Goal: Task Accomplishment & Management: Use online tool/utility

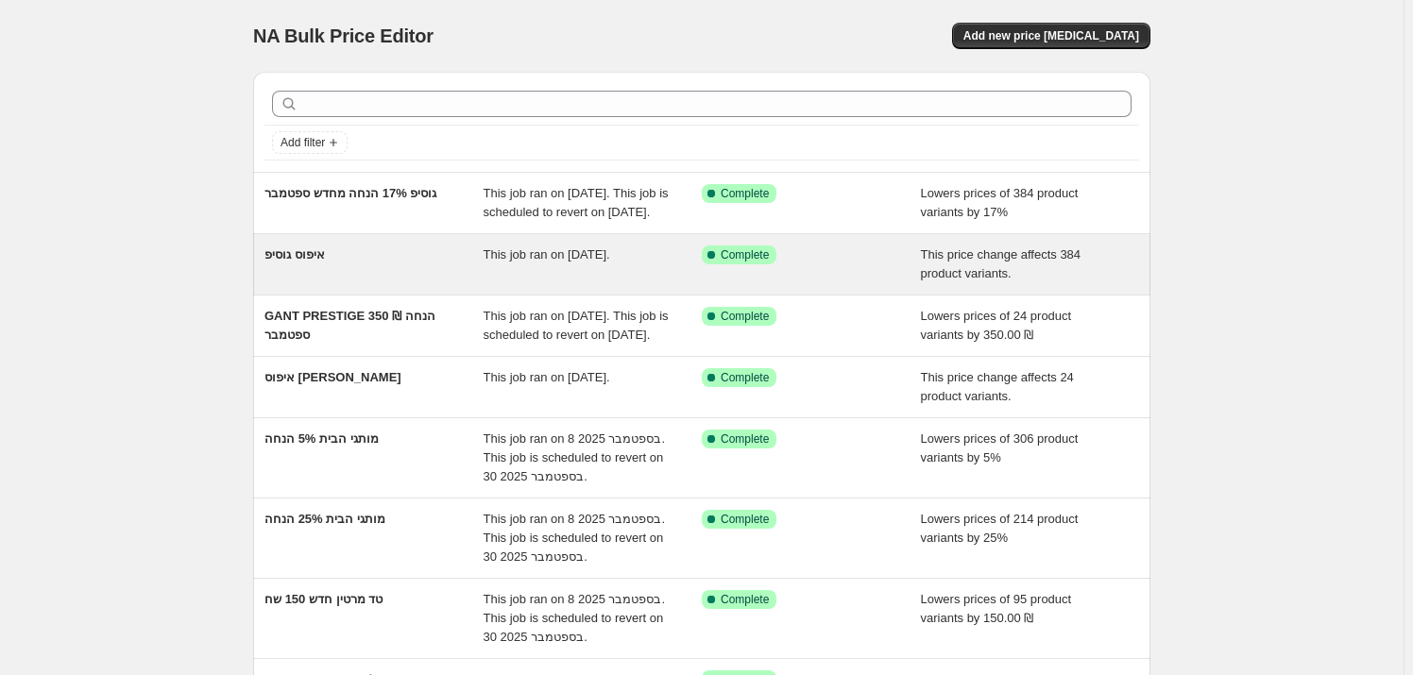
click at [384, 277] on div "איפוס גוסיפ" at bounding box center [373, 265] width 219 height 38
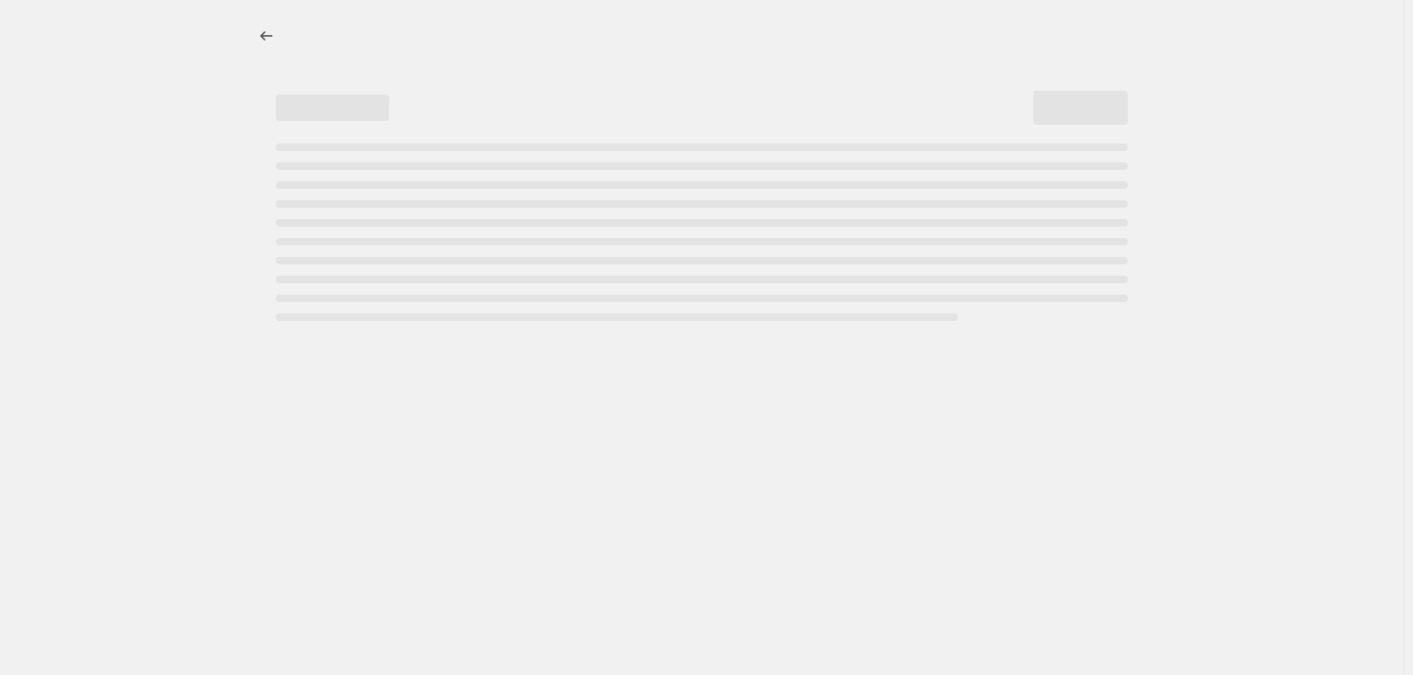
select select "ecap"
select select "remove"
select select "vendor"
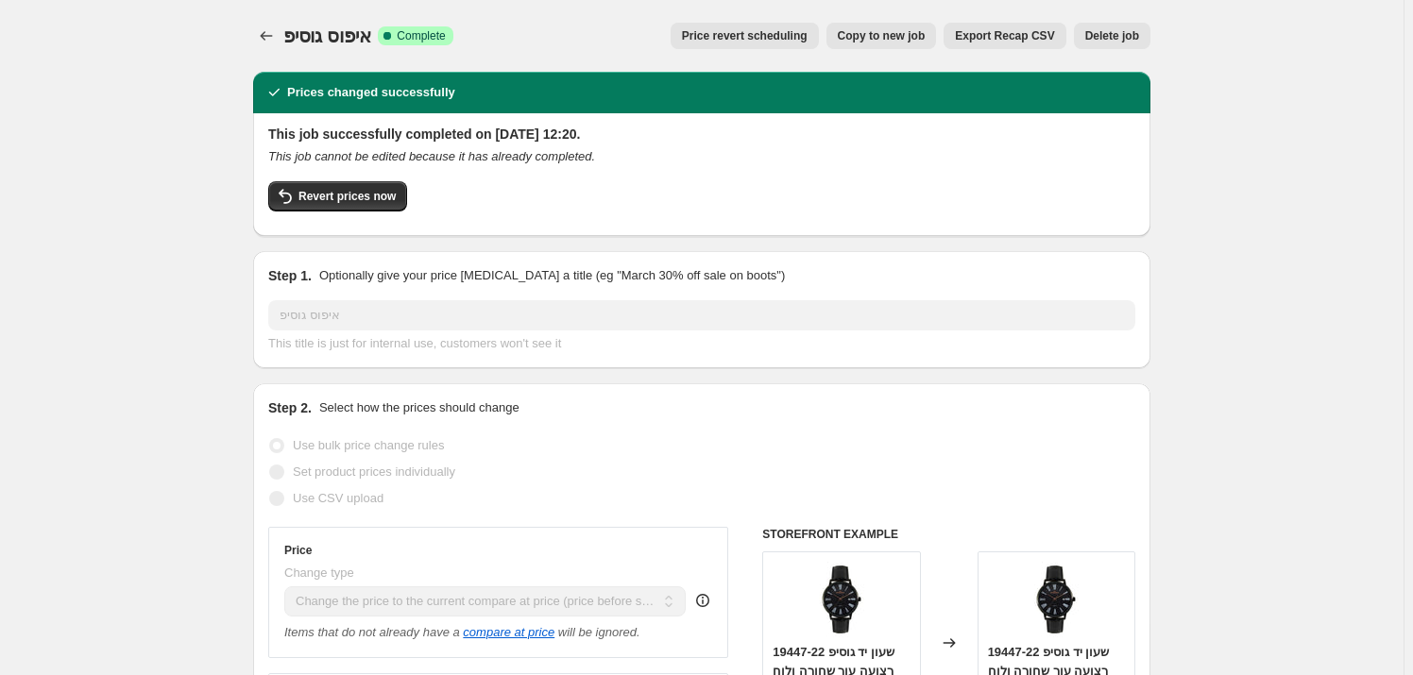
click at [926, 36] on span "Copy to new job" at bounding box center [882, 35] width 88 height 15
select select "ecap"
select select "remove"
select select "vendor"
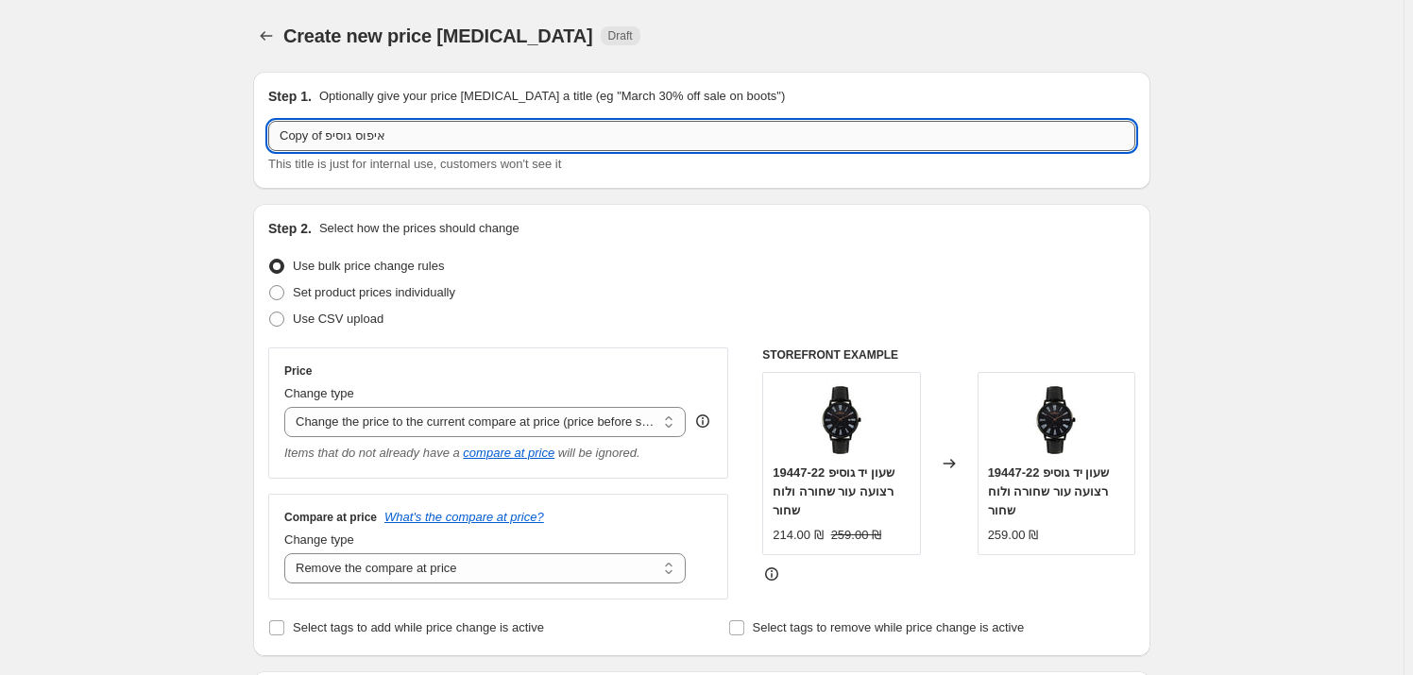
drag, startPoint x: 357, startPoint y: 134, endPoint x: 298, endPoint y: 142, distance: 59.0
click at [298, 142] on input "Copy of איפוס גוסיפ" at bounding box center [701, 136] width 867 height 30
click at [306, 142] on input "Copy of איפוס גוסיפ" at bounding box center [701, 136] width 867 height 30
click at [297, 139] on input "of איפוס גוסיפ" at bounding box center [701, 136] width 867 height 30
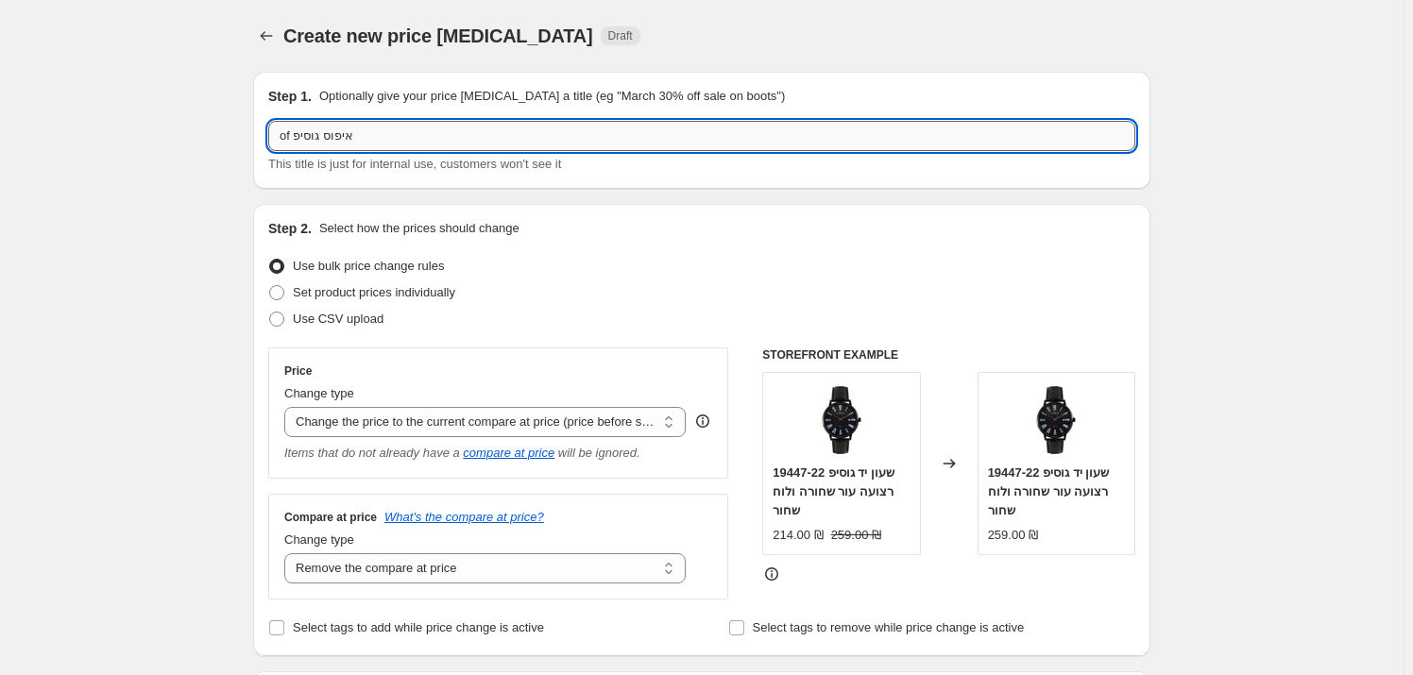
click at [297, 139] on input "of איפוס גוסיפ" at bounding box center [701, 136] width 867 height 30
click at [283, 133] on input "of איפוס גוסיפ" at bounding box center [701, 136] width 867 height 30
click at [292, 139] on input "איפוס גוסיפ" at bounding box center [701, 136] width 867 height 30
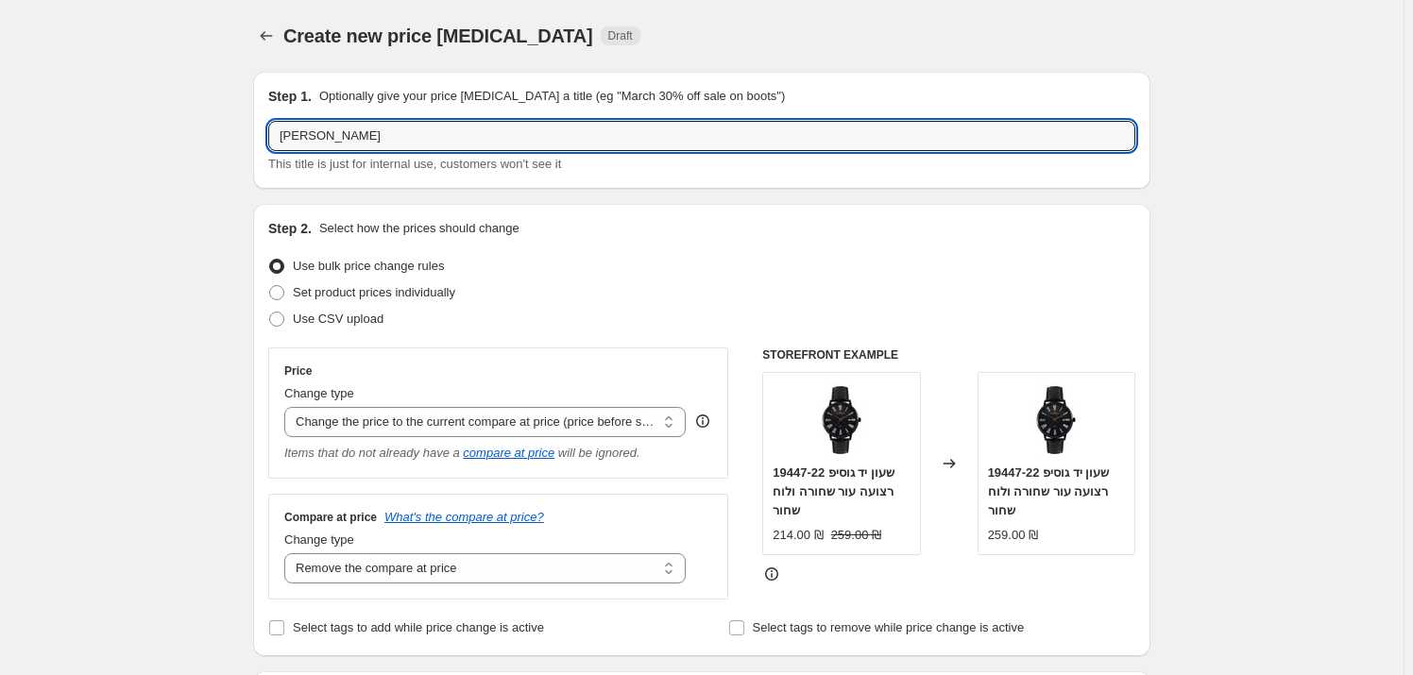
type input "איפוס גלרי"
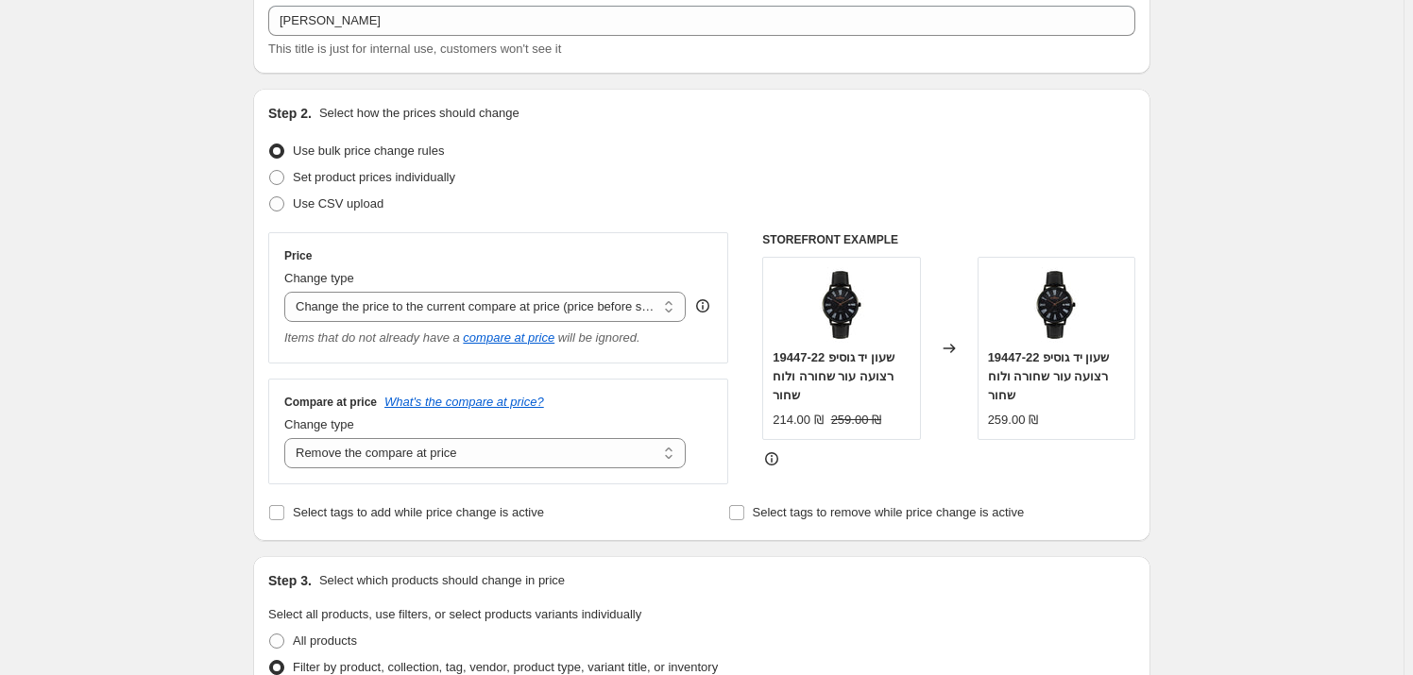
scroll to position [429, 0]
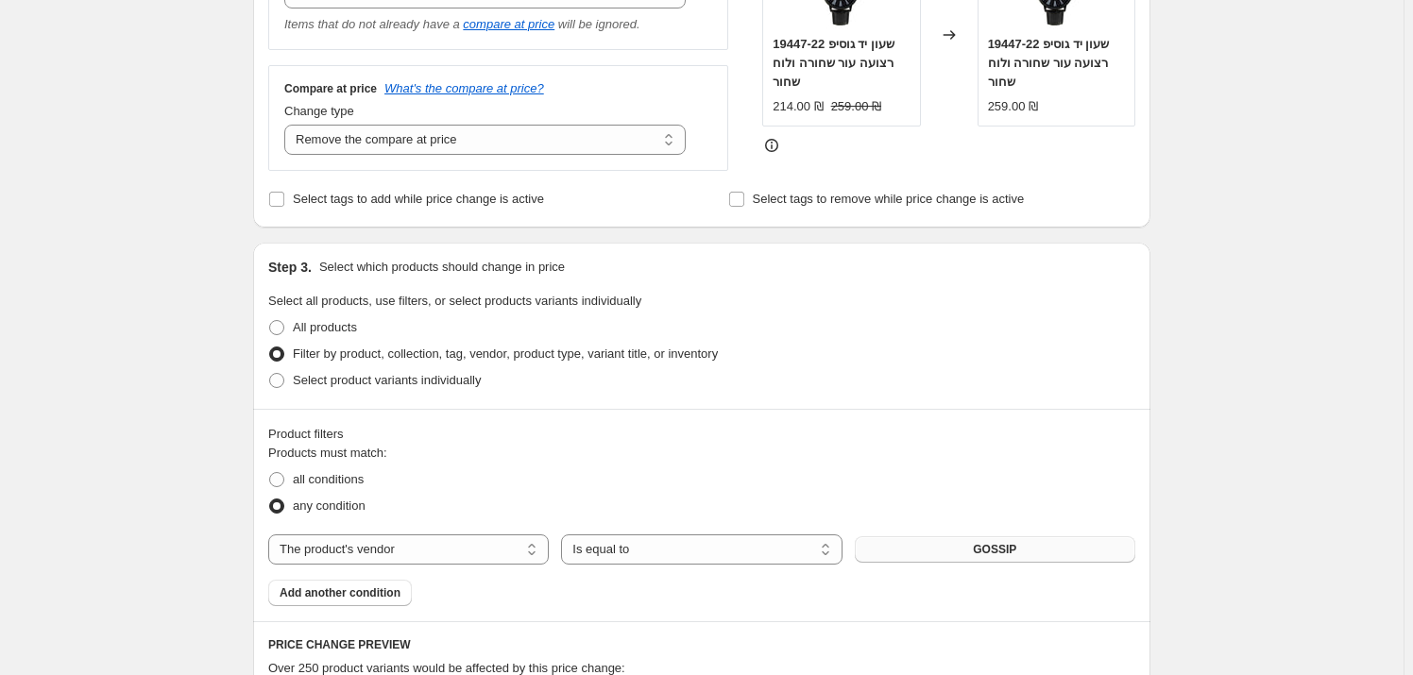
click at [1002, 542] on span "GOSSIP" at bounding box center [994, 549] width 43 height 15
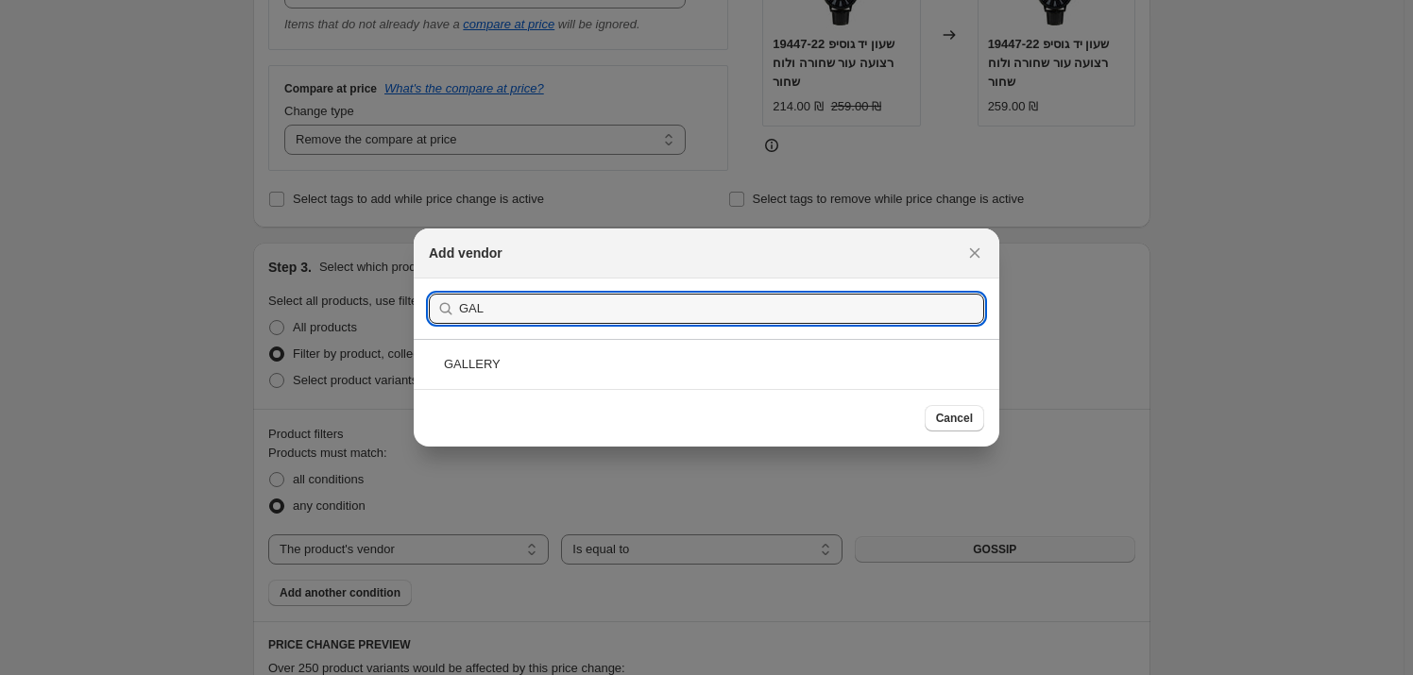
type input "GAL"
click at [599, 361] on div "GALLERY" at bounding box center [707, 364] width 586 height 50
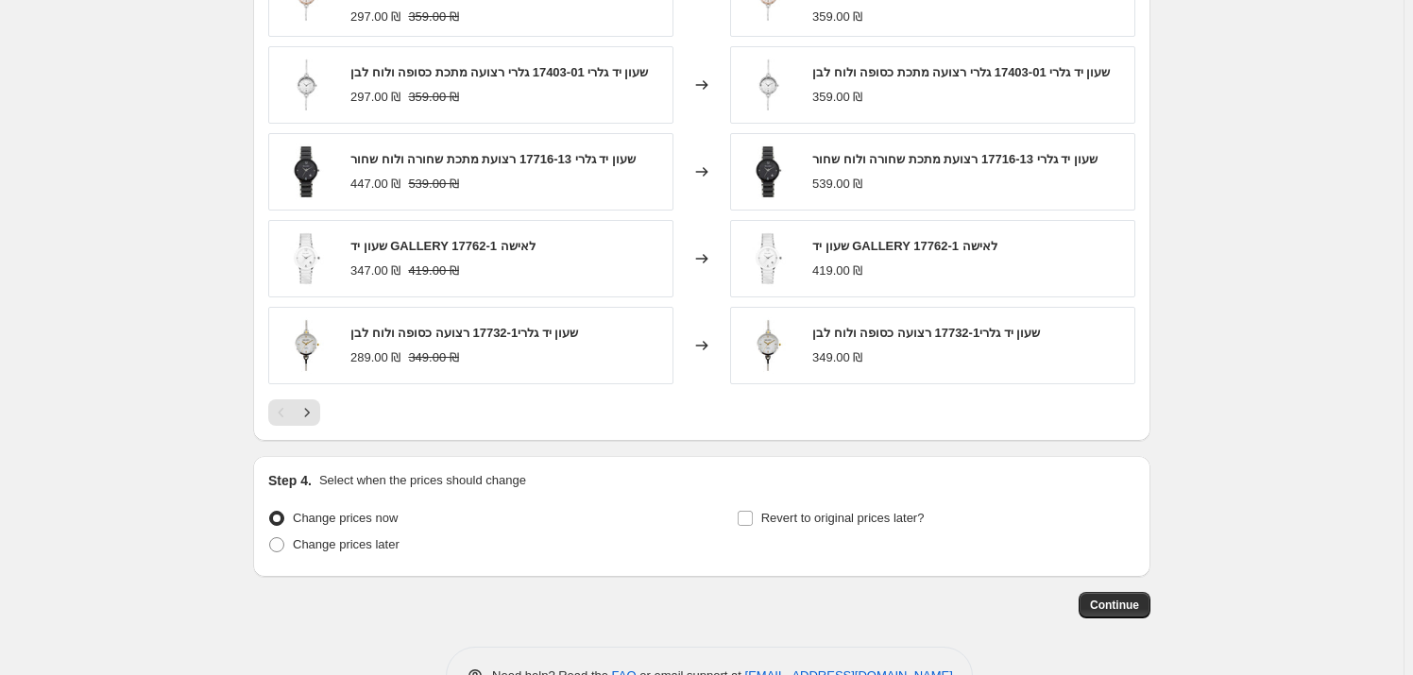
scroll to position [1226, 0]
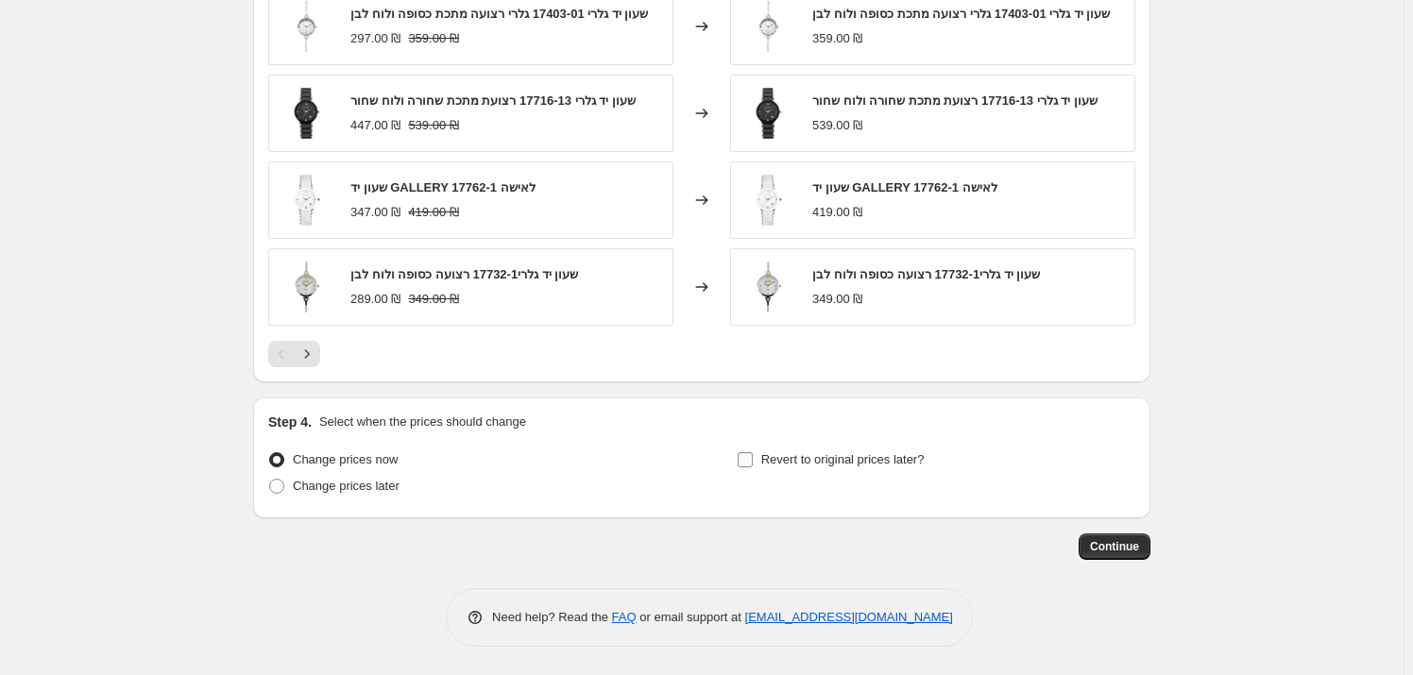
click at [762, 466] on label "Revert to original prices later?" at bounding box center [831, 460] width 188 height 26
click at [753, 466] on input "Revert to original prices later?" at bounding box center [745, 459] width 15 height 15
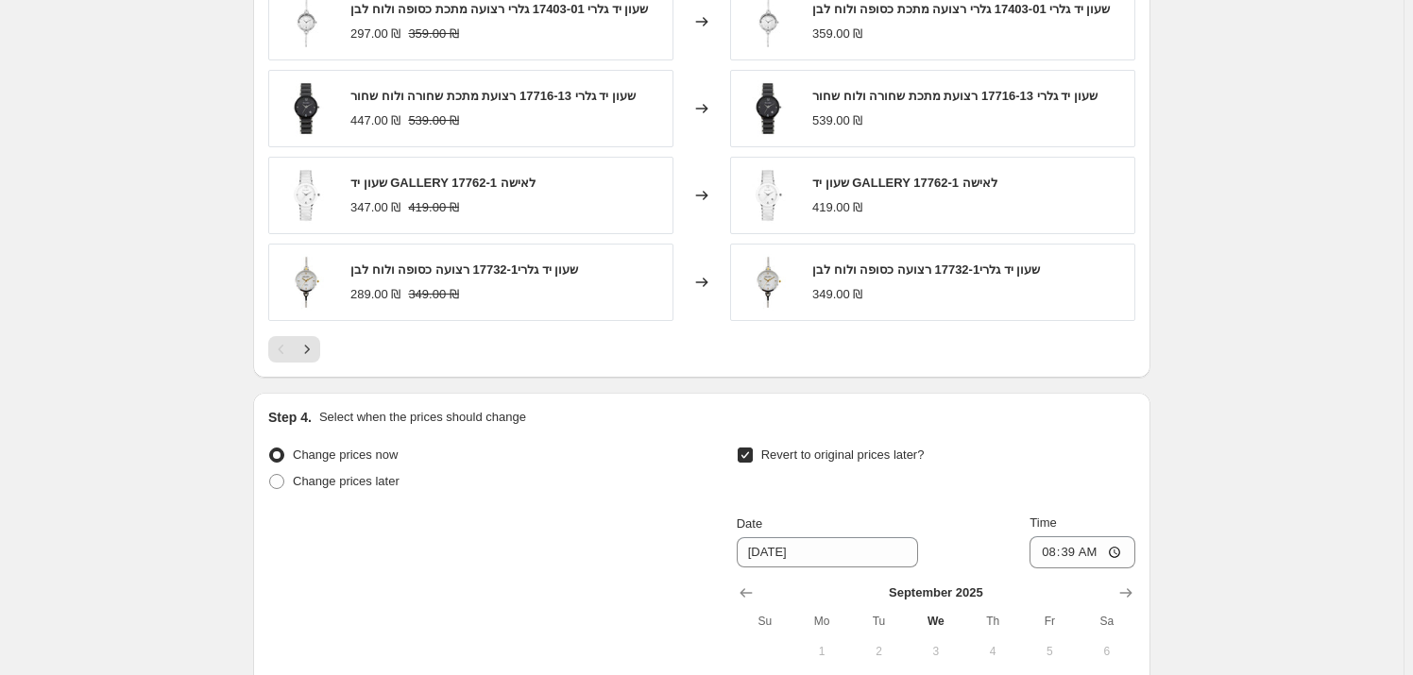
click at [765, 462] on span "Revert to original prices later?" at bounding box center [842, 455] width 163 height 14
click at [753, 463] on input "Revert to original prices later?" at bounding box center [745, 455] width 15 height 15
checkbox input "false"
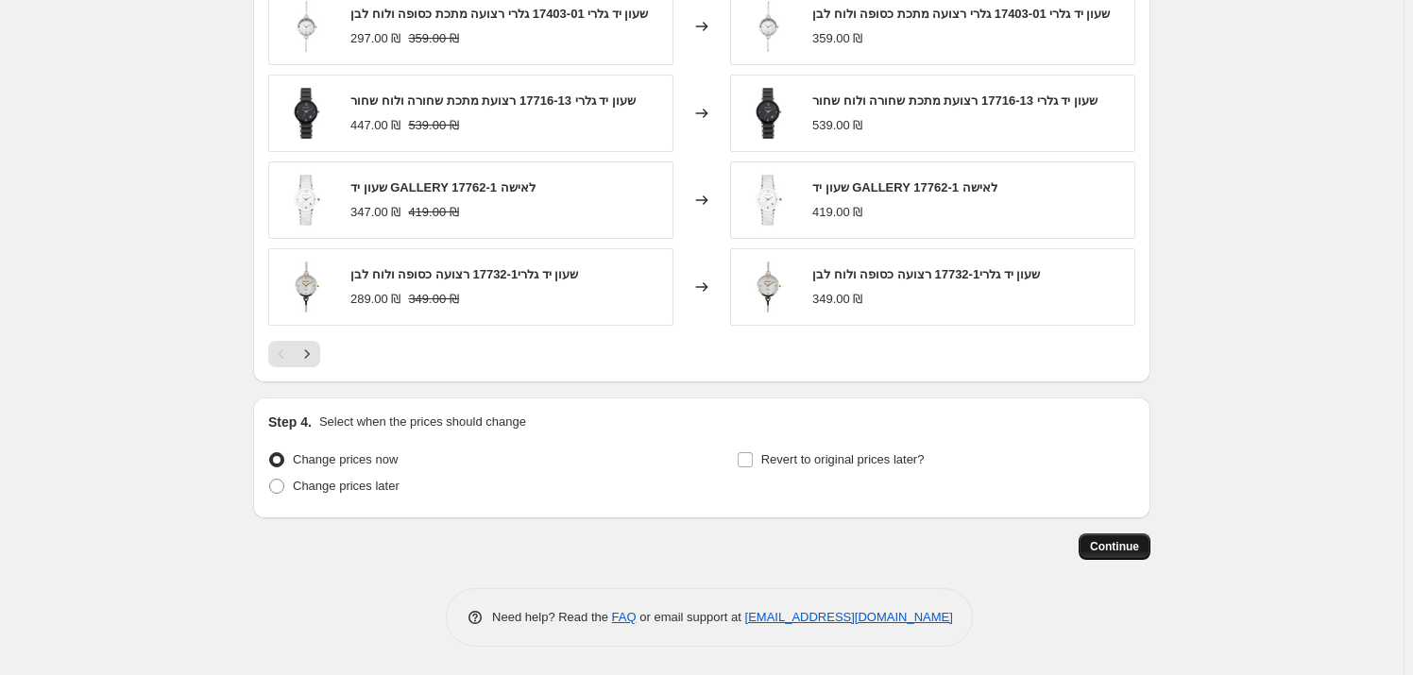
click at [1134, 553] on span "Continue" at bounding box center [1114, 546] width 49 height 15
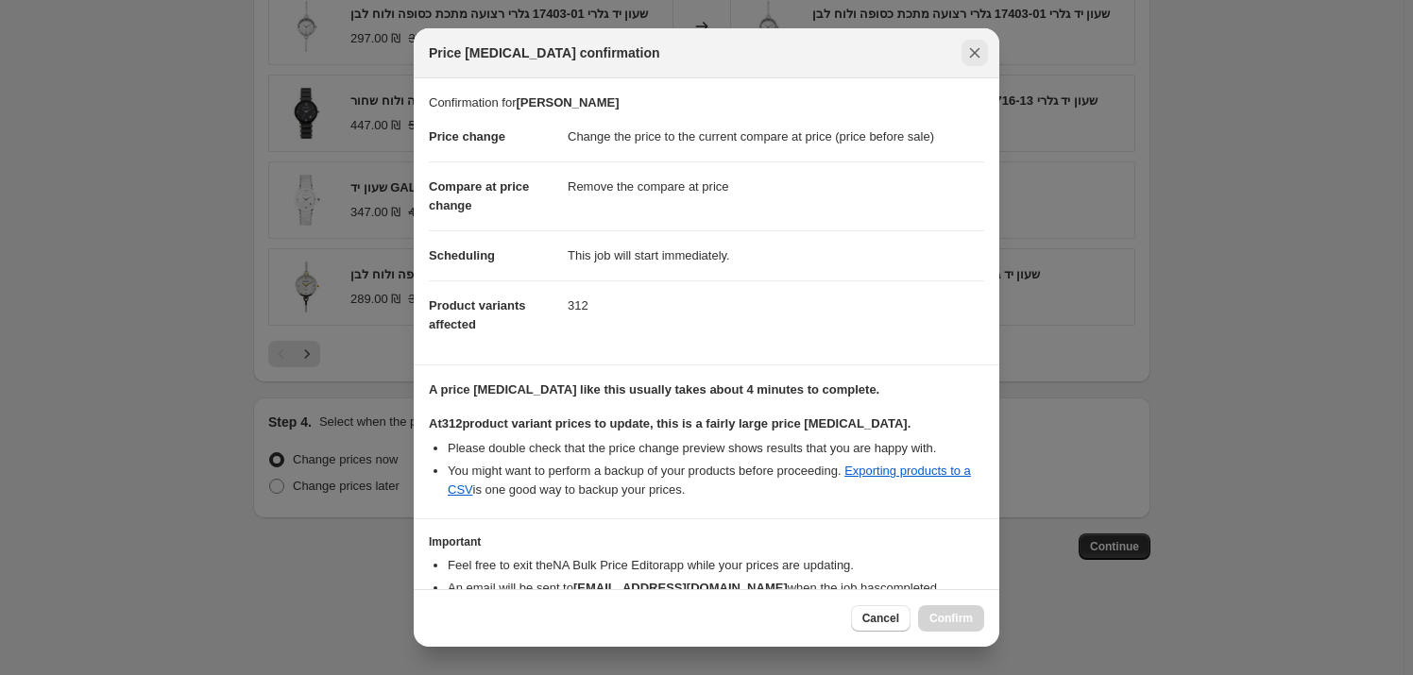
click at [968, 62] on button "Close" at bounding box center [975, 53] width 26 height 26
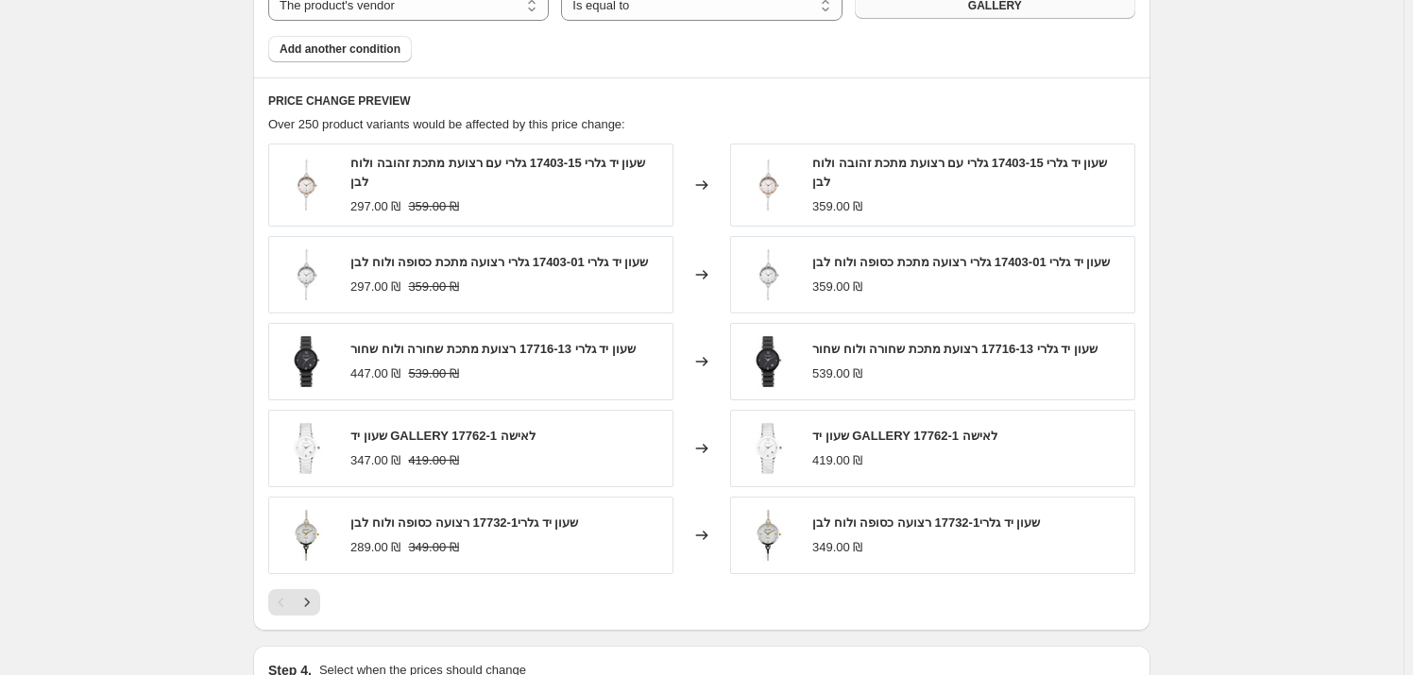
scroll to position [882, 0]
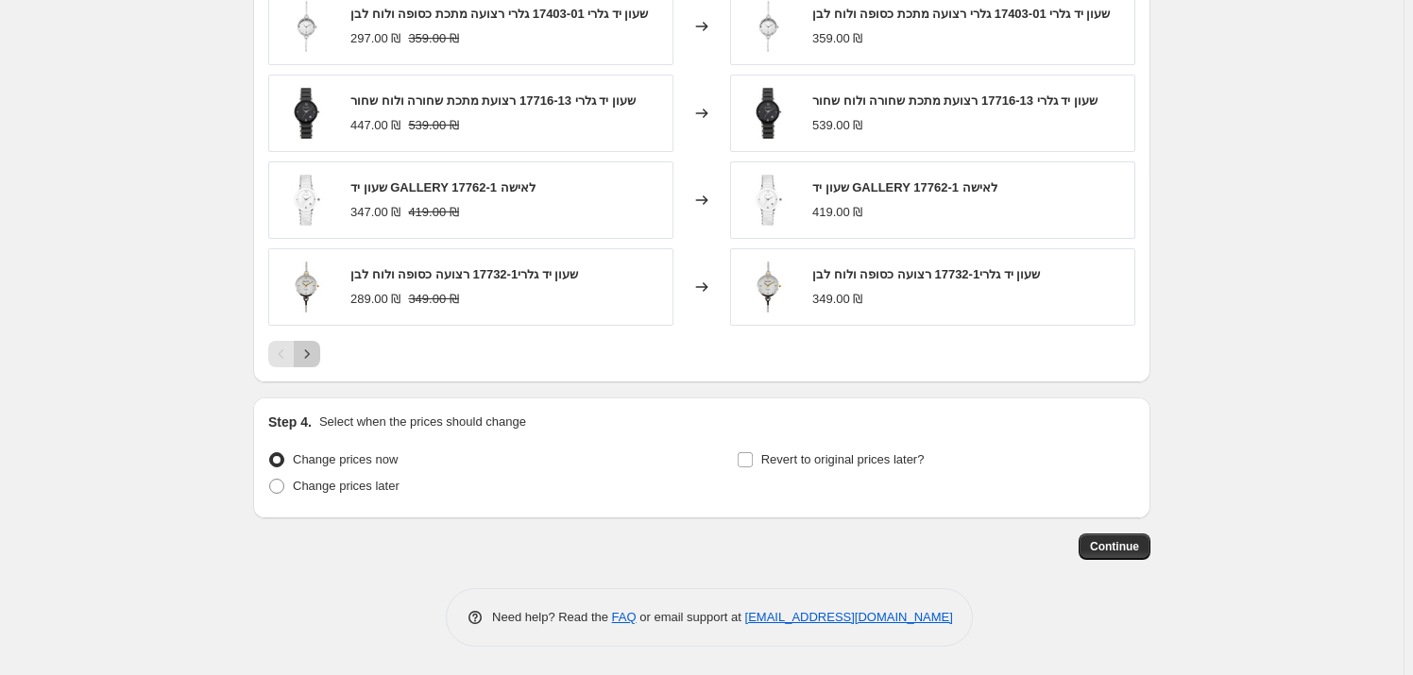
click at [320, 345] on button "Next" at bounding box center [307, 354] width 26 height 26
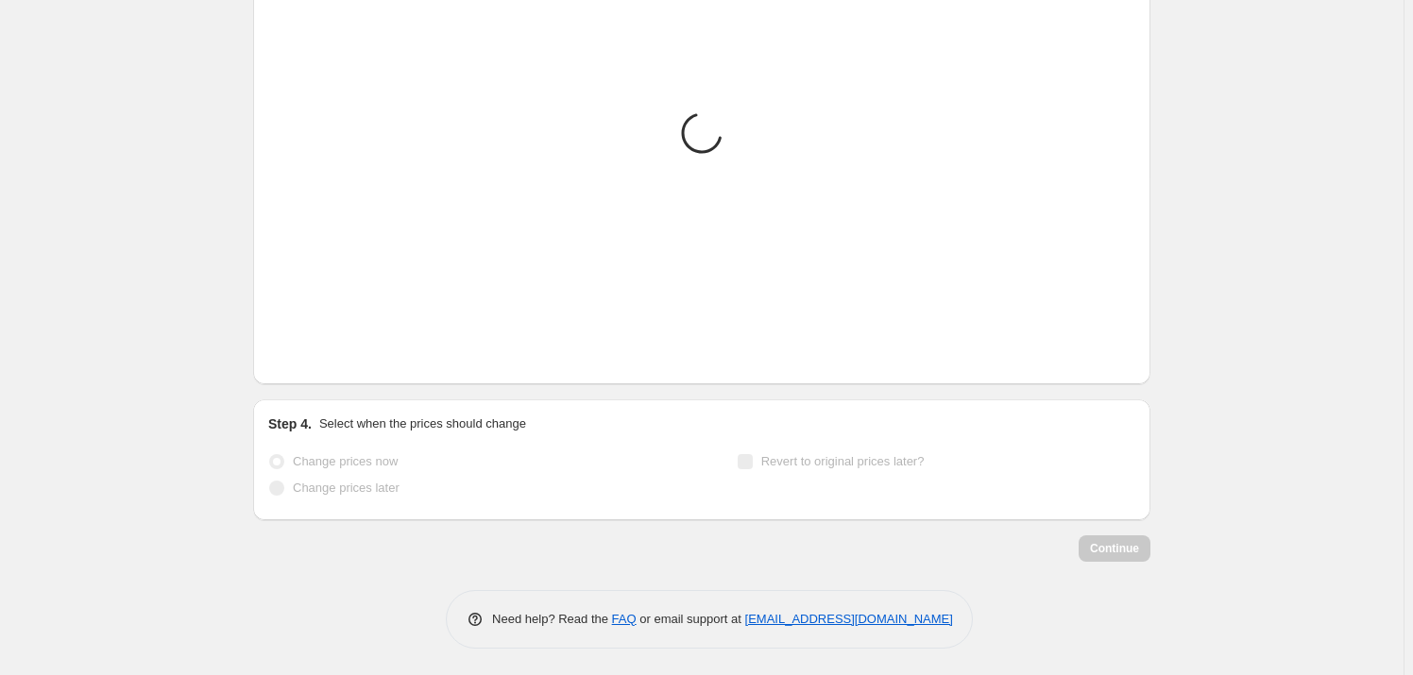
scroll to position [1219, 0]
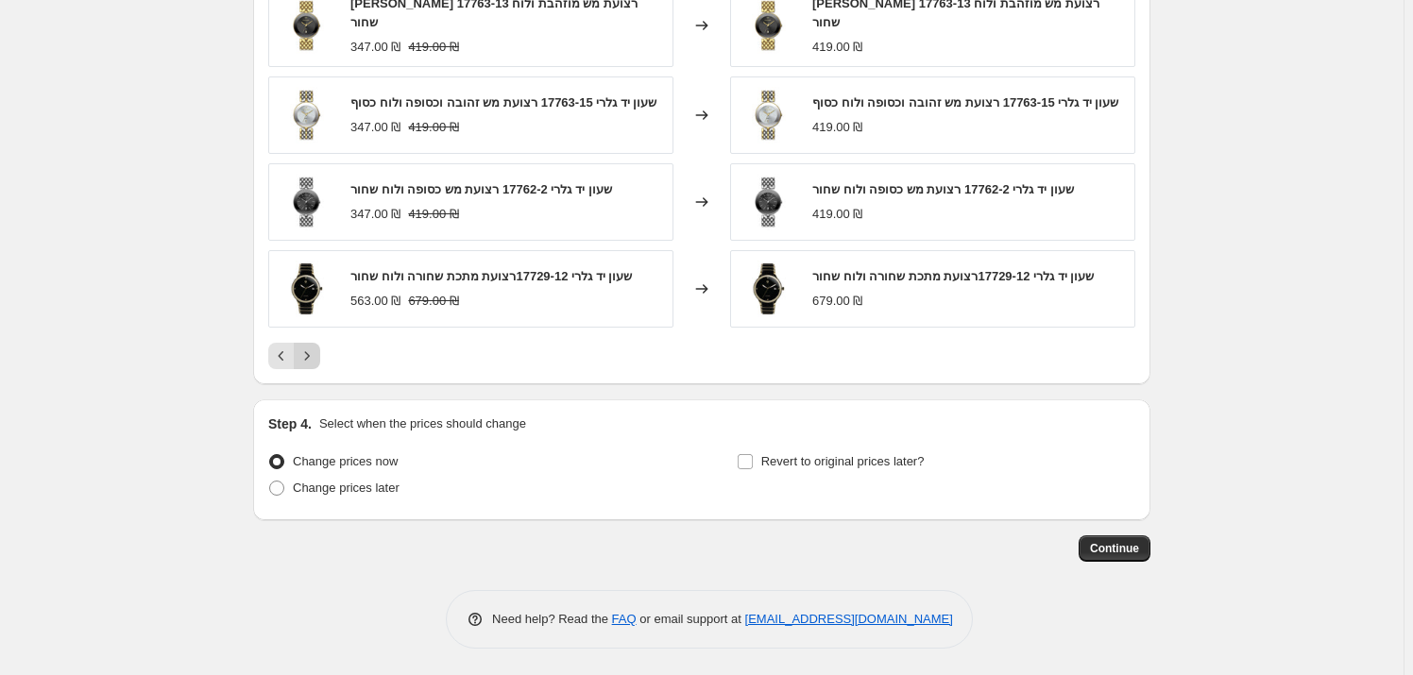
click at [316, 357] on icon "Next" at bounding box center [307, 356] width 19 height 19
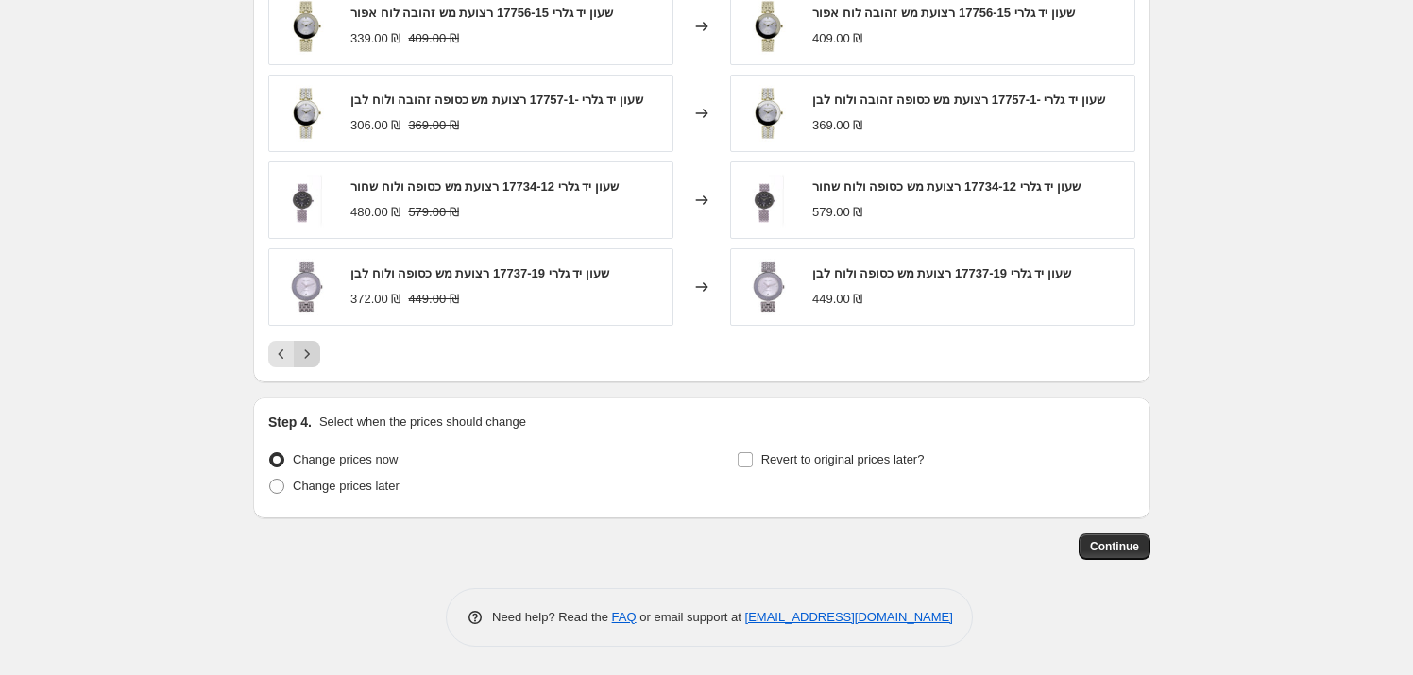
click at [315, 357] on icon "Next" at bounding box center [307, 354] width 19 height 19
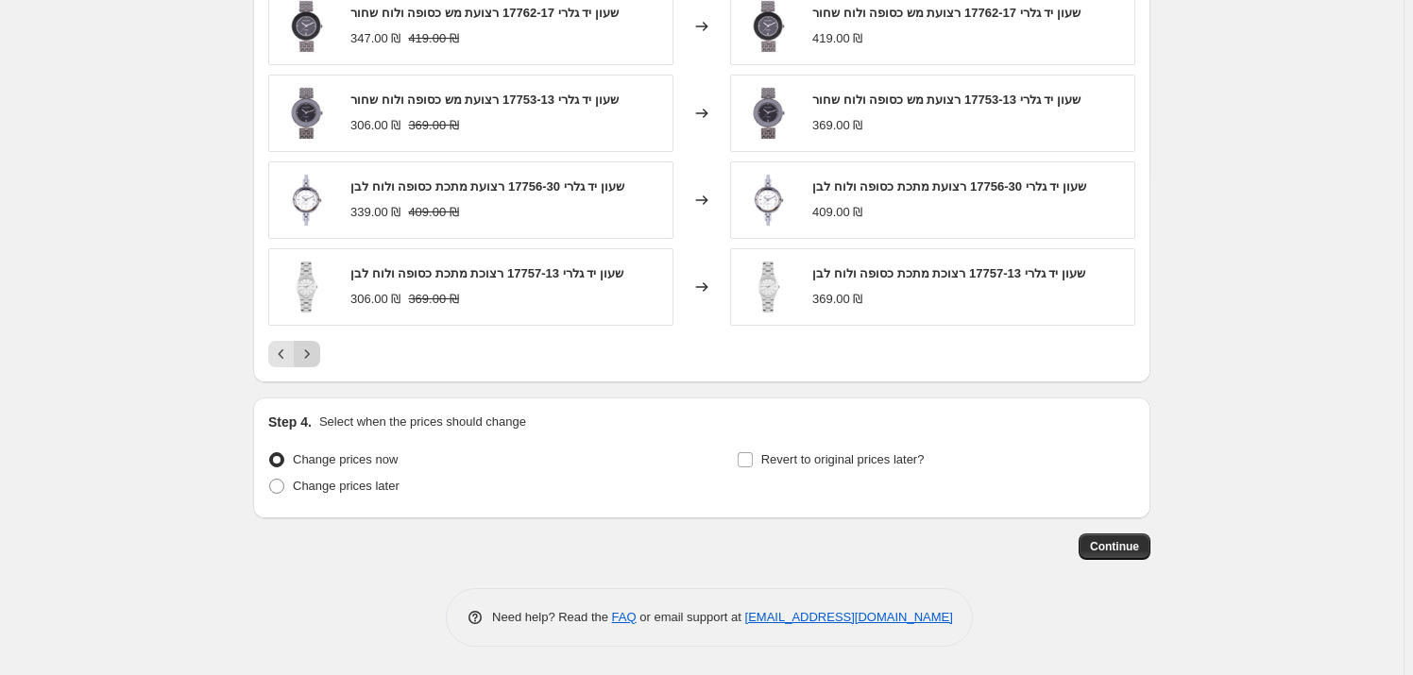
click at [315, 357] on icon "Next" at bounding box center [307, 354] width 19 height 19
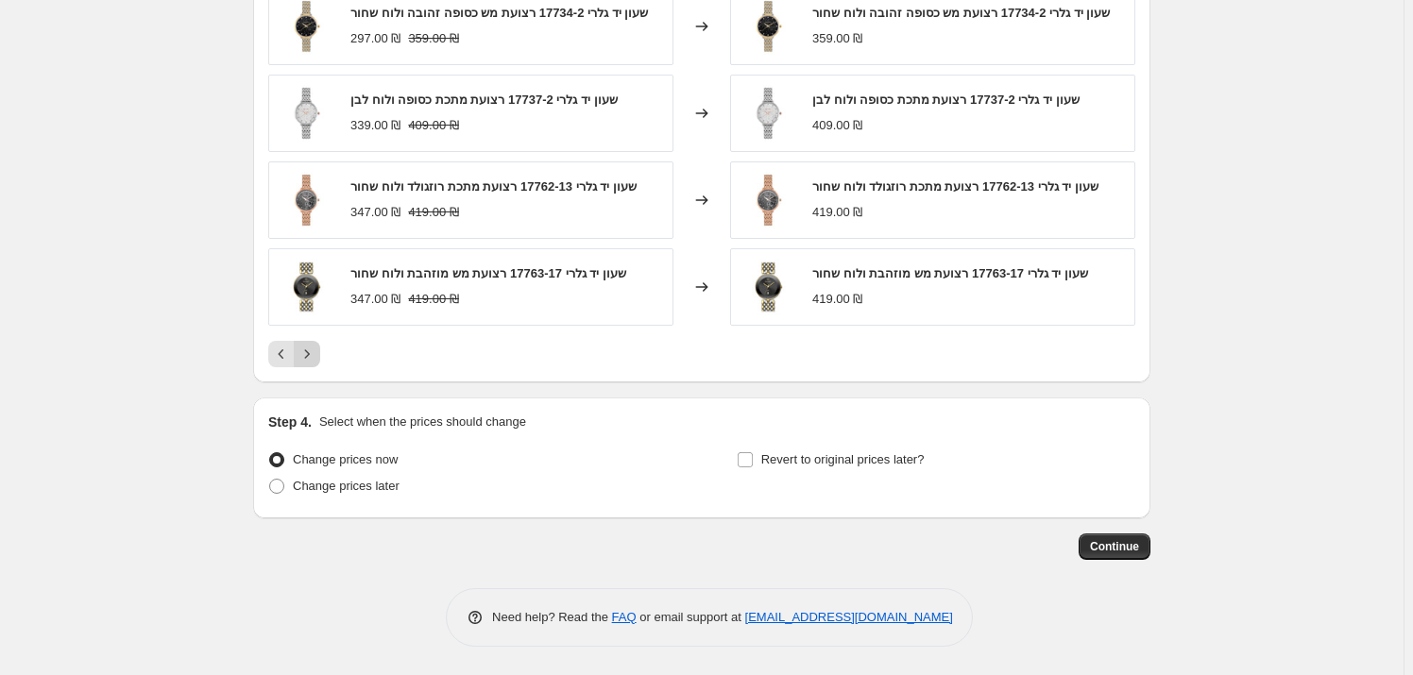
click at [315, 357] on icon "Next" at bounding box center [307, 354] width 19 height 19
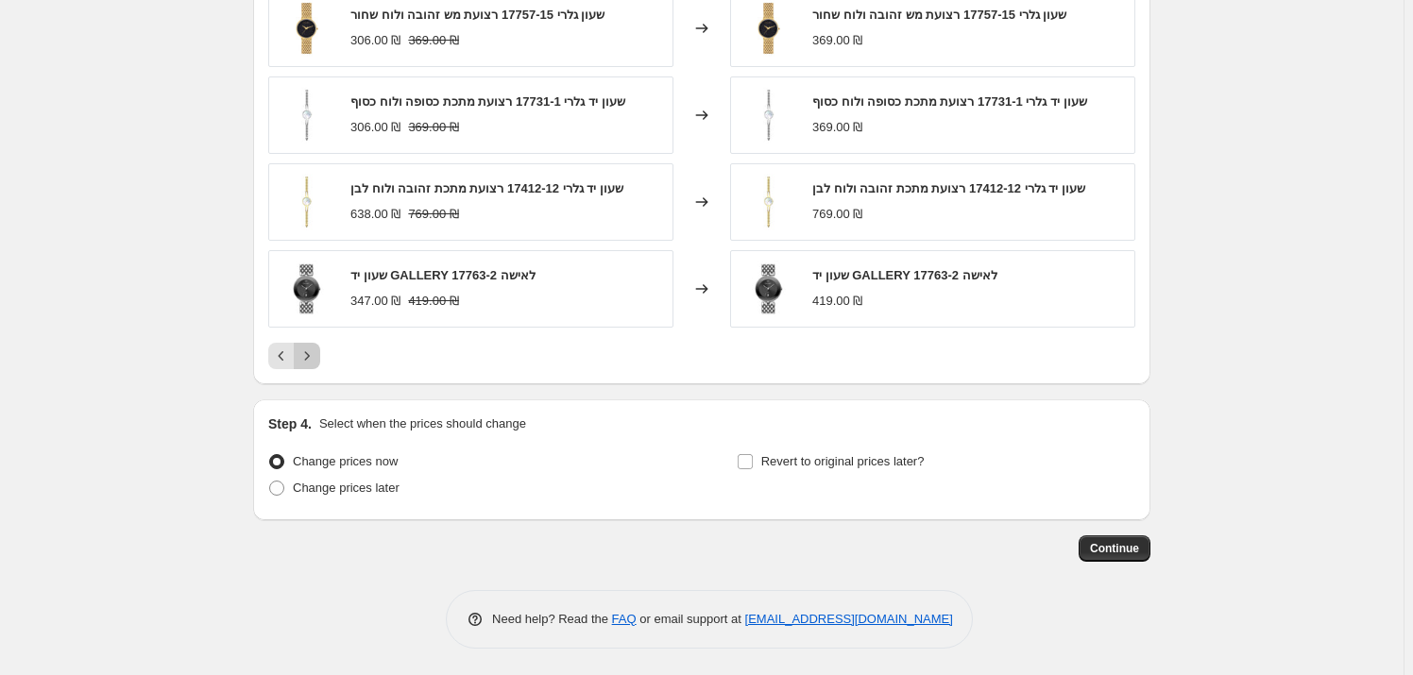
click at [316, 354] on icon "Next" at bounding box center [307, 356] width 19 height 19
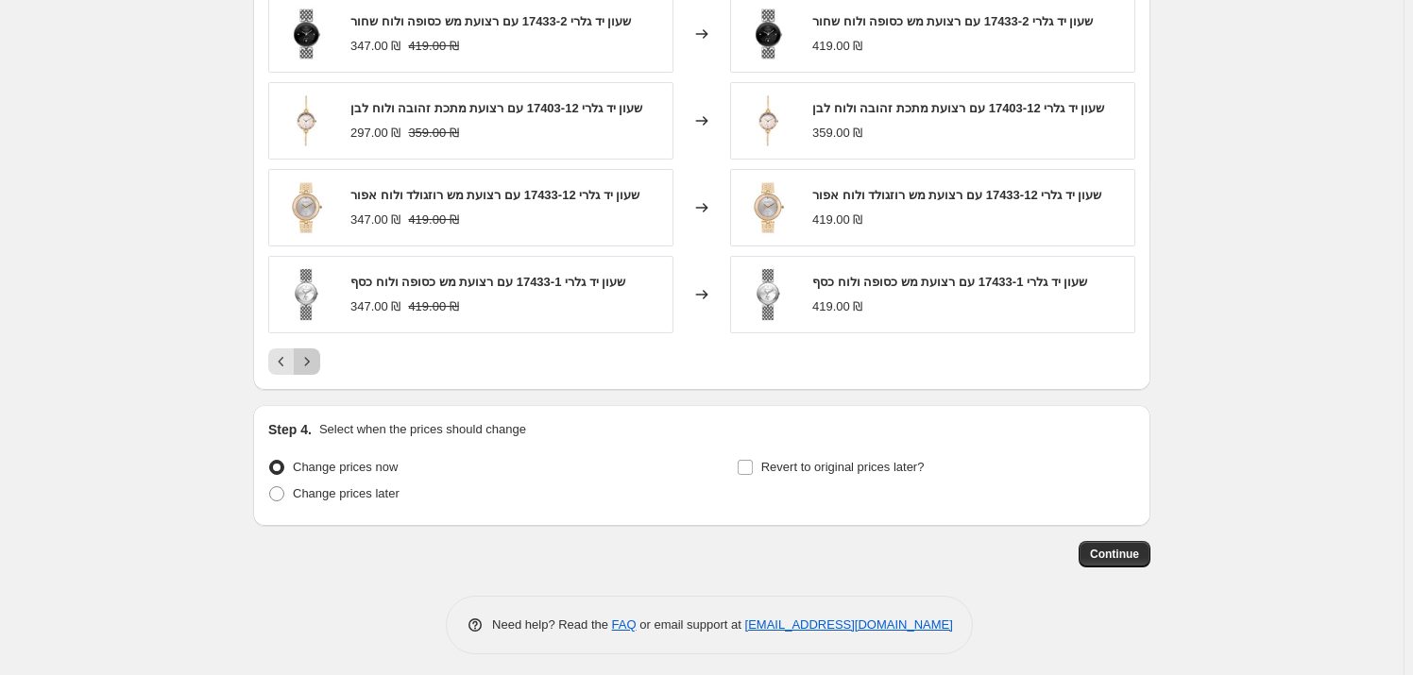
click at [316, 354] on icon "Next" at bounding box center [307, 361] width 19 height 19
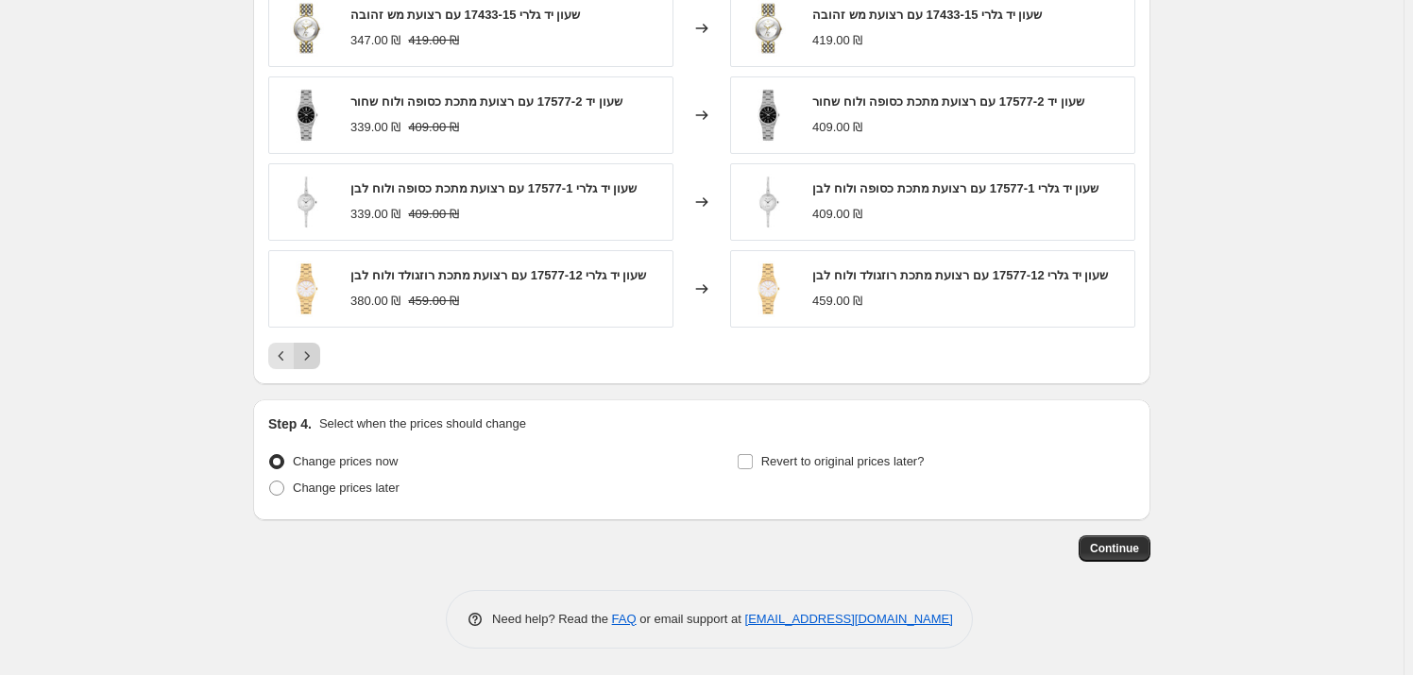
click at [316, 354] on icon "Next" at bounding box center [307, 356] width 19 height 19
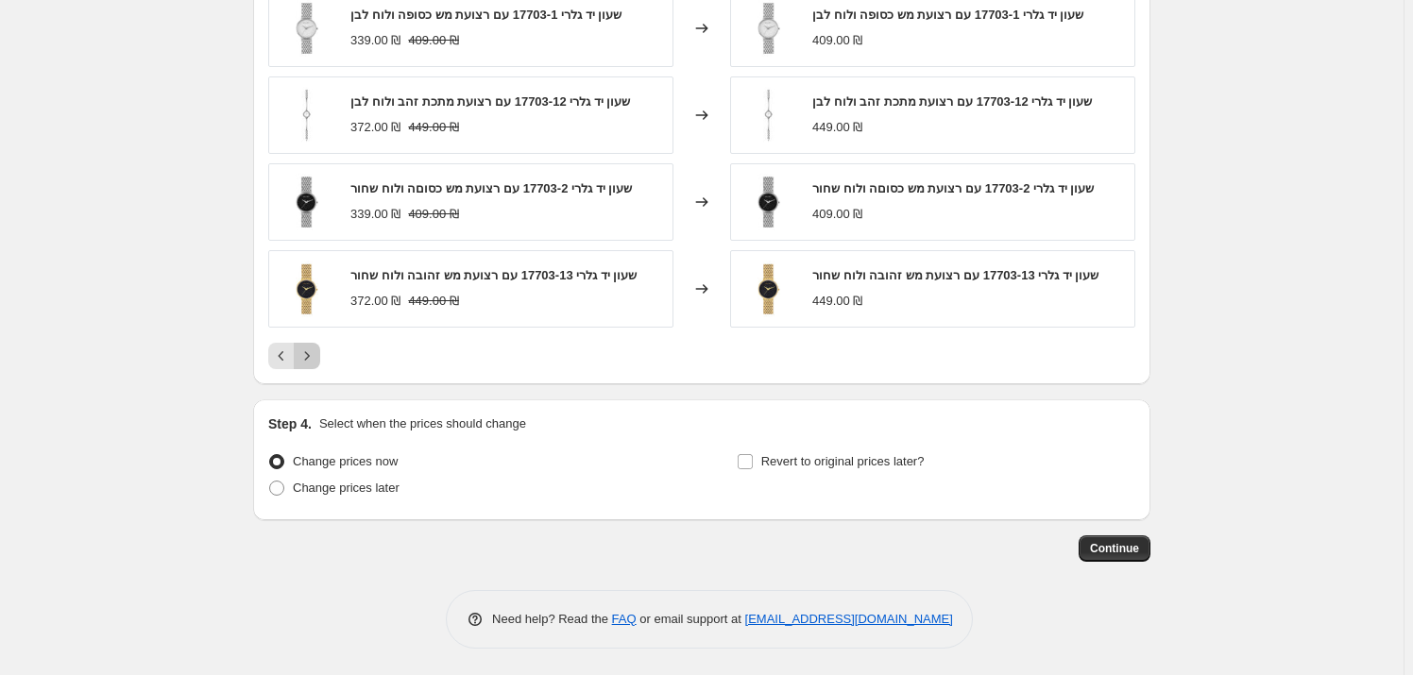
click at [316, 354] on icon "Next" at bounding box center [307, 356] width 19 height 19
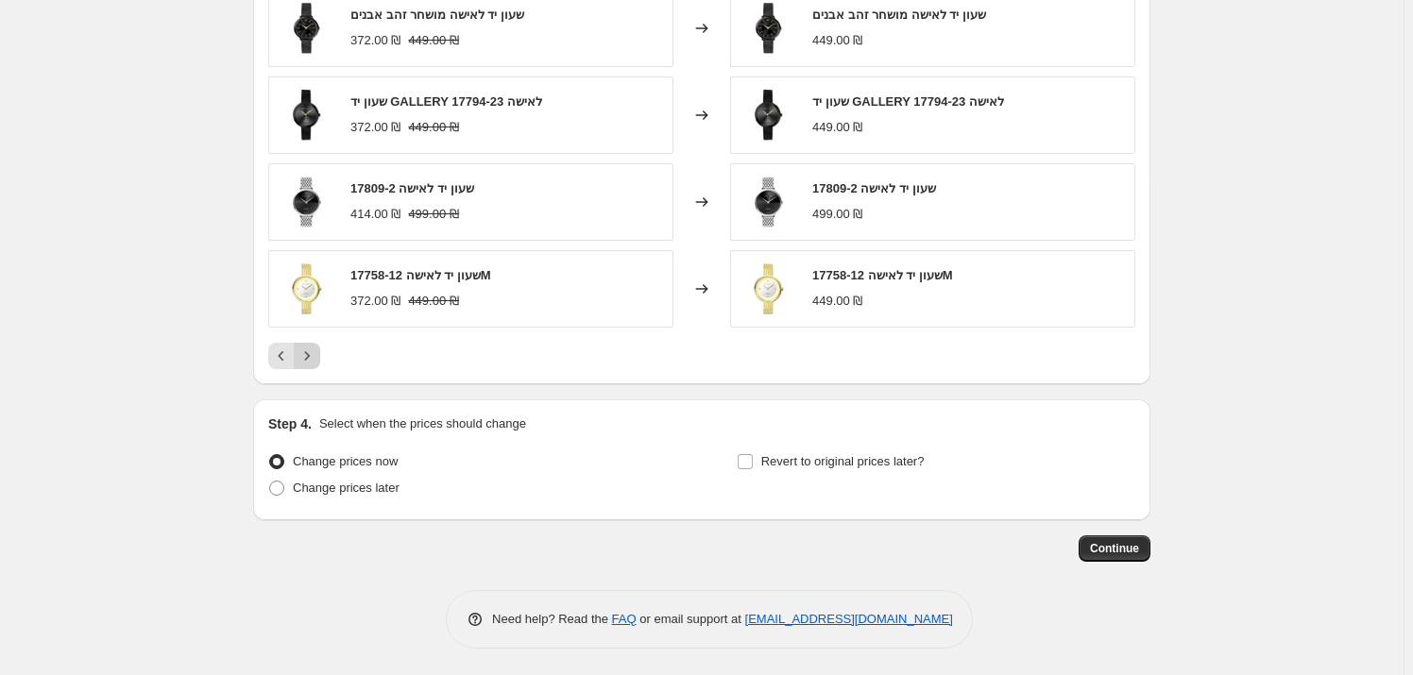
click at [316, 354] on icon "Next" at bounding box center [307, 356] width 19 height 19
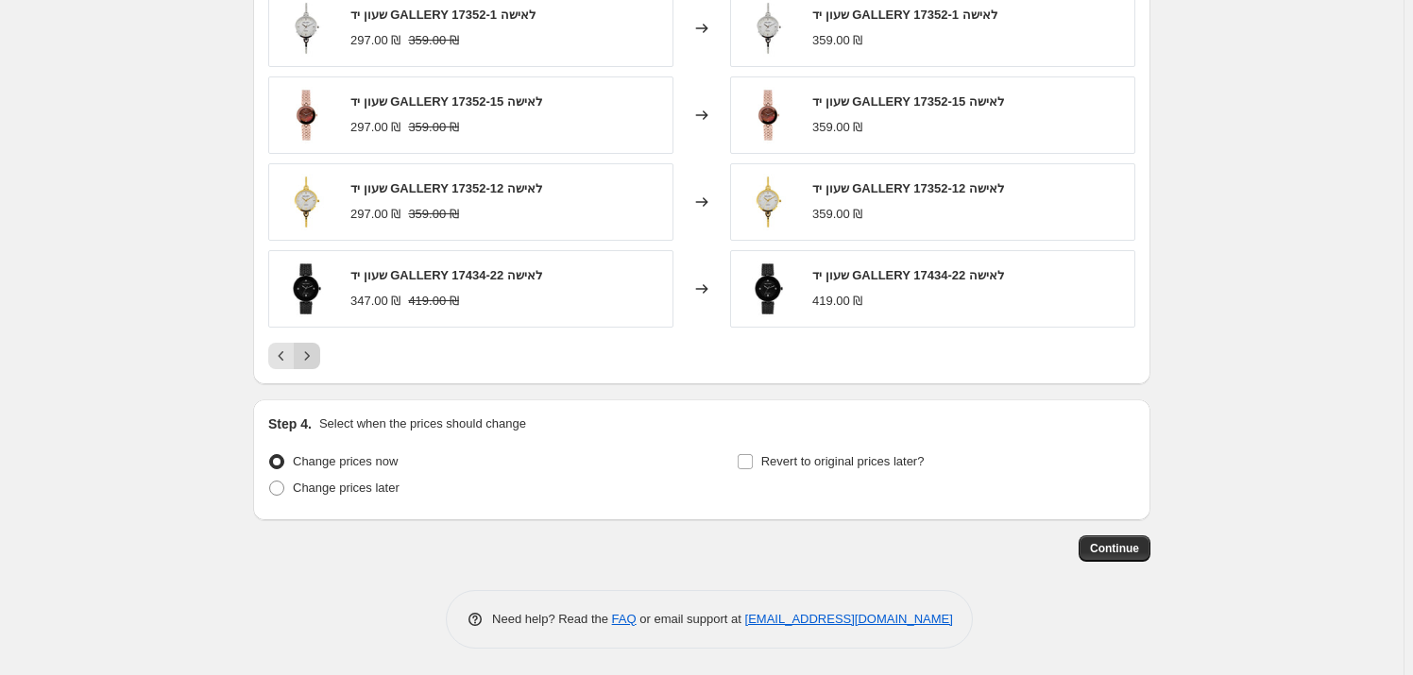
click at [316, 354] on icon "Next" at bounding box center [307, 356] width 19 height 19
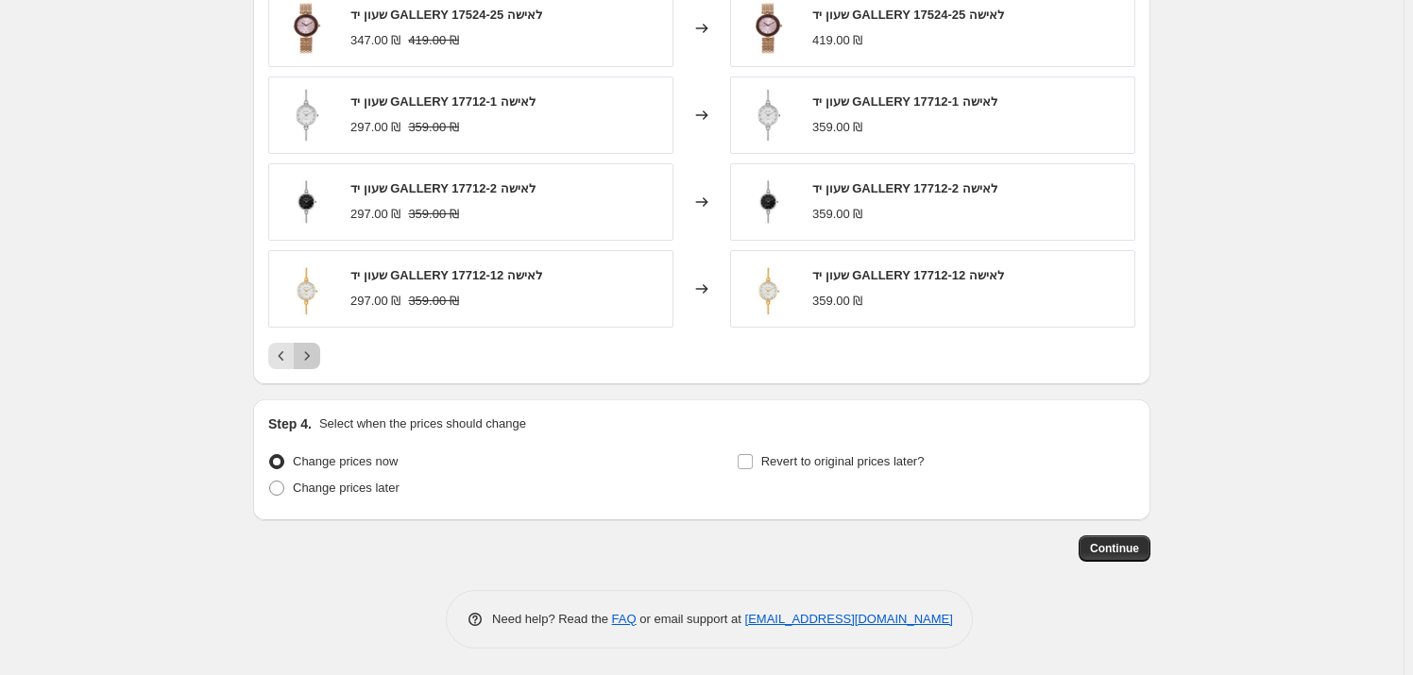
click at [316, 354] on icon "Next" at bounding box center [307, 356] width 19 height 19
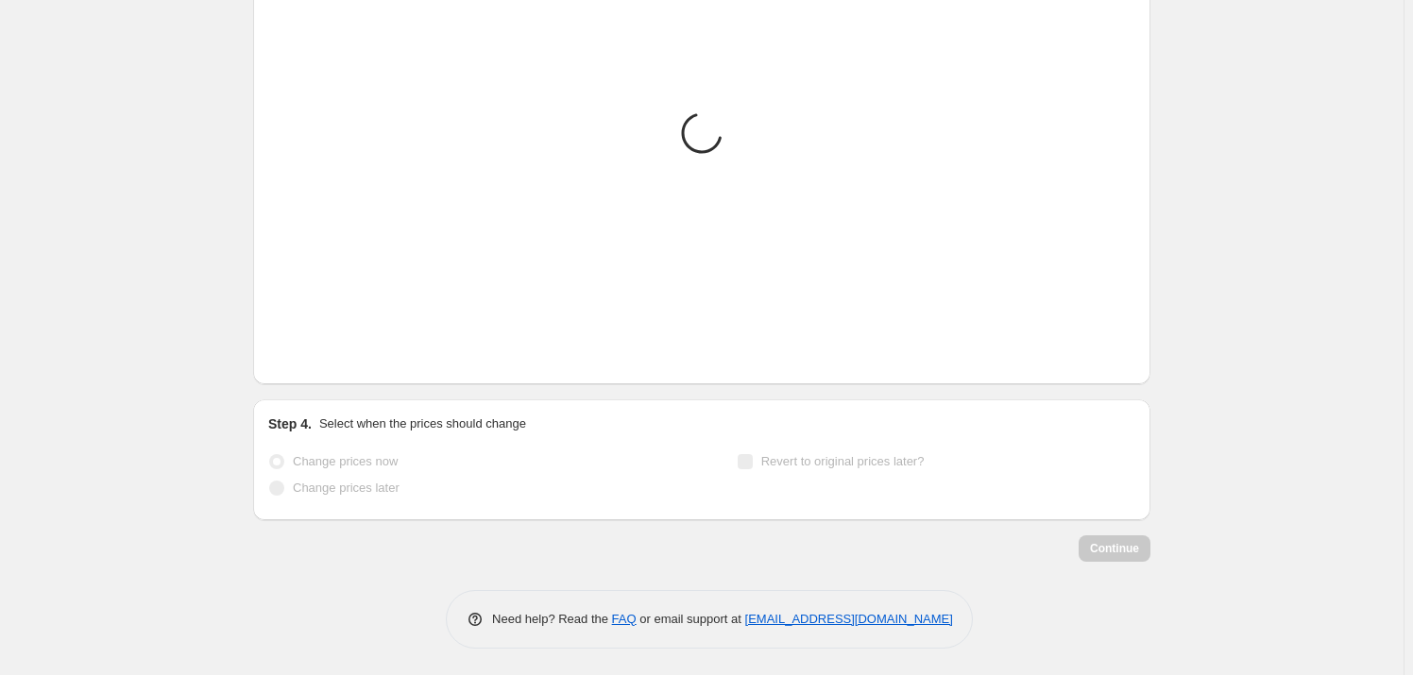
click at [316, 354] on icon "Next" at bounding box center [307, 356] width 19 height 19
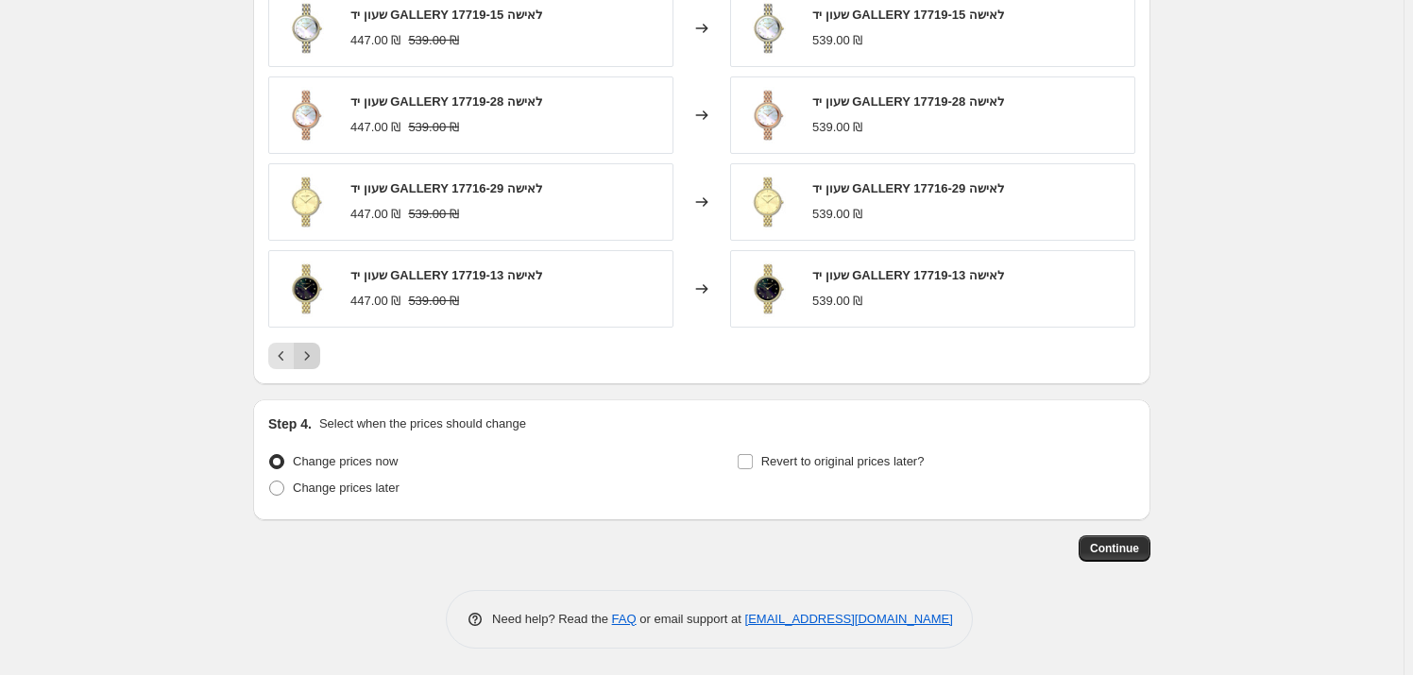
click at [316, 354] on icon "Next" at bounding box center [307, 356] width 19 height 19
click at [1133, 557] on button "Continue" at bounding box center [1115, 549] width 72 height 26
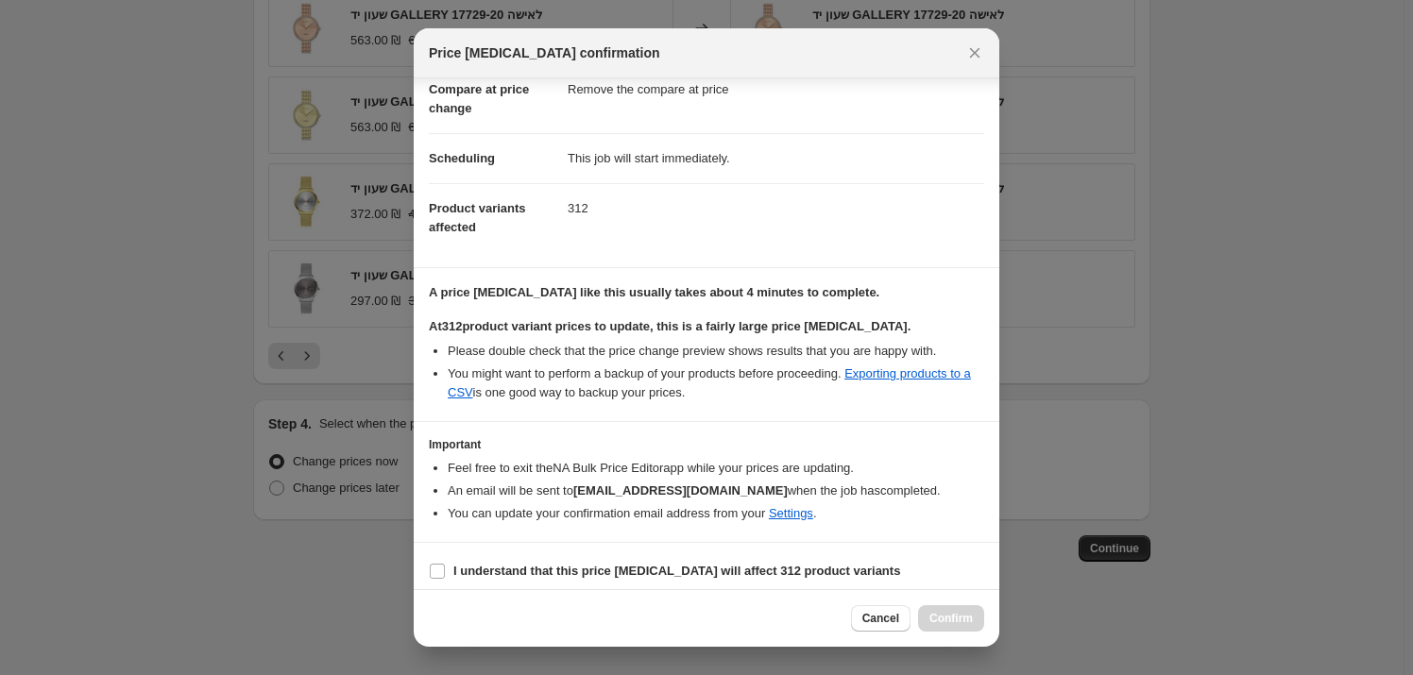
scroll to position [105, 0]
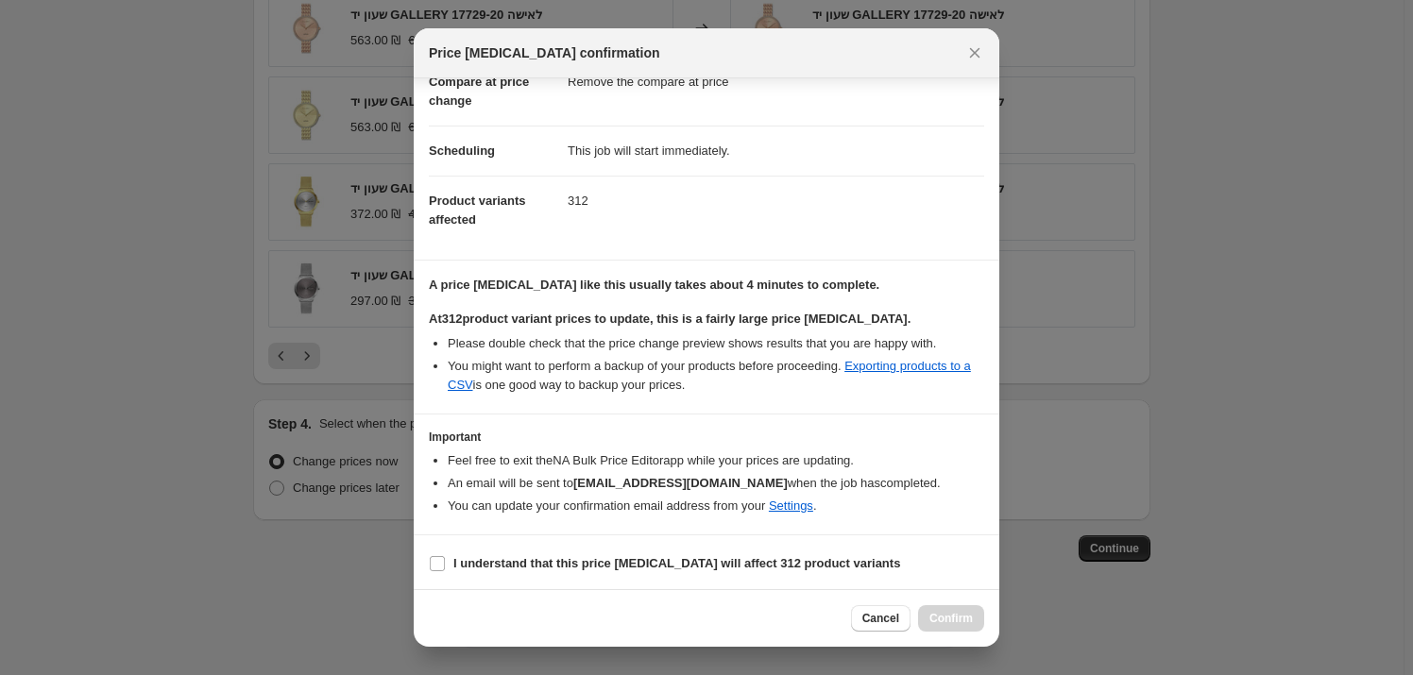
click at [690, 582] on section "I understand that this price change job will affect 312 product variants" at bounding box center [707, 564] width 586 height 57
click at [684, 565] on b "I understand that this price change job will affect 312 product variants" at bounding box center [676, 563] width 447 height 14
click at [445, 565] on input "I understand that this price change job will affect 312 product variants" at bounding box center [437, 563] width 15 height 15
checkbox input "true"
click at [970, 622] on span "Confirm" at bounding box center [950, 618] width 43 height 15
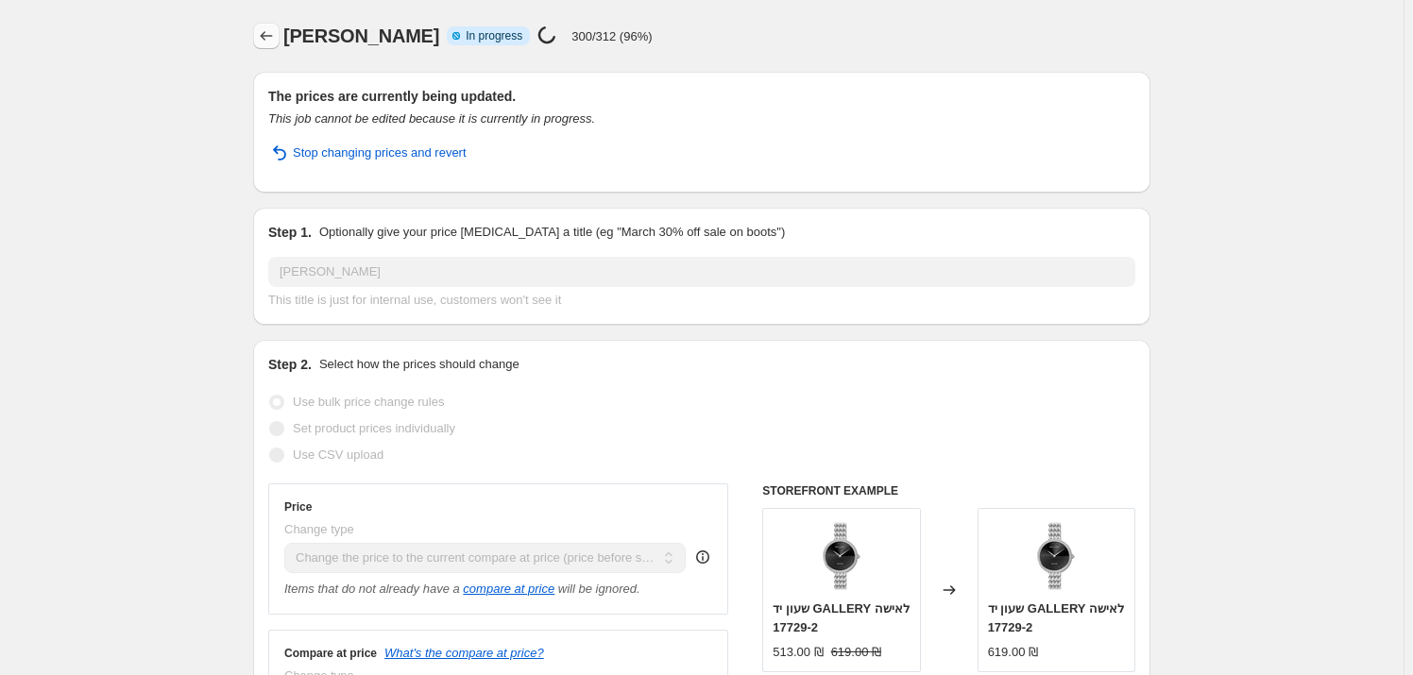
click at [271, 28] on icon "Price change jobs" at bounding box center [266, 35] width 19 height 19
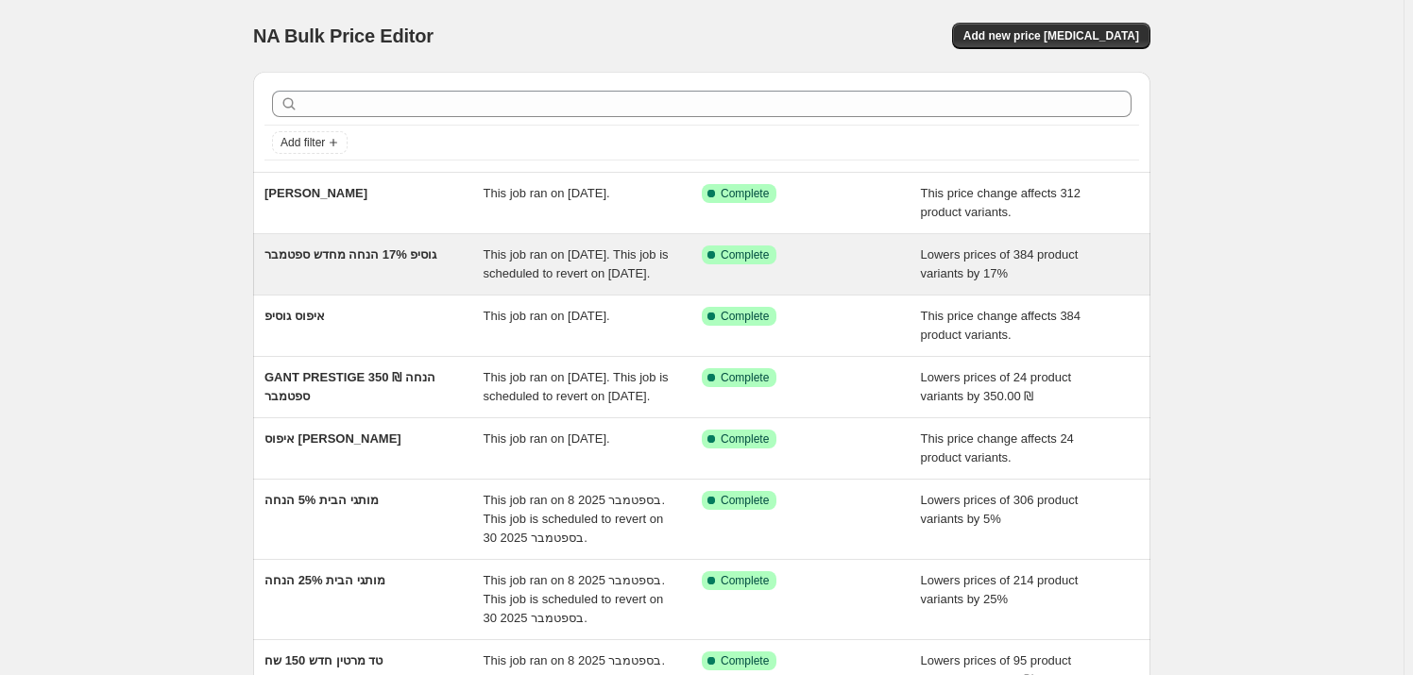
click at [362, 283] on div "גוסיפ 17% הנחה מחדש ספטמבר" at bounding box center [373, 265] width 219 height 38
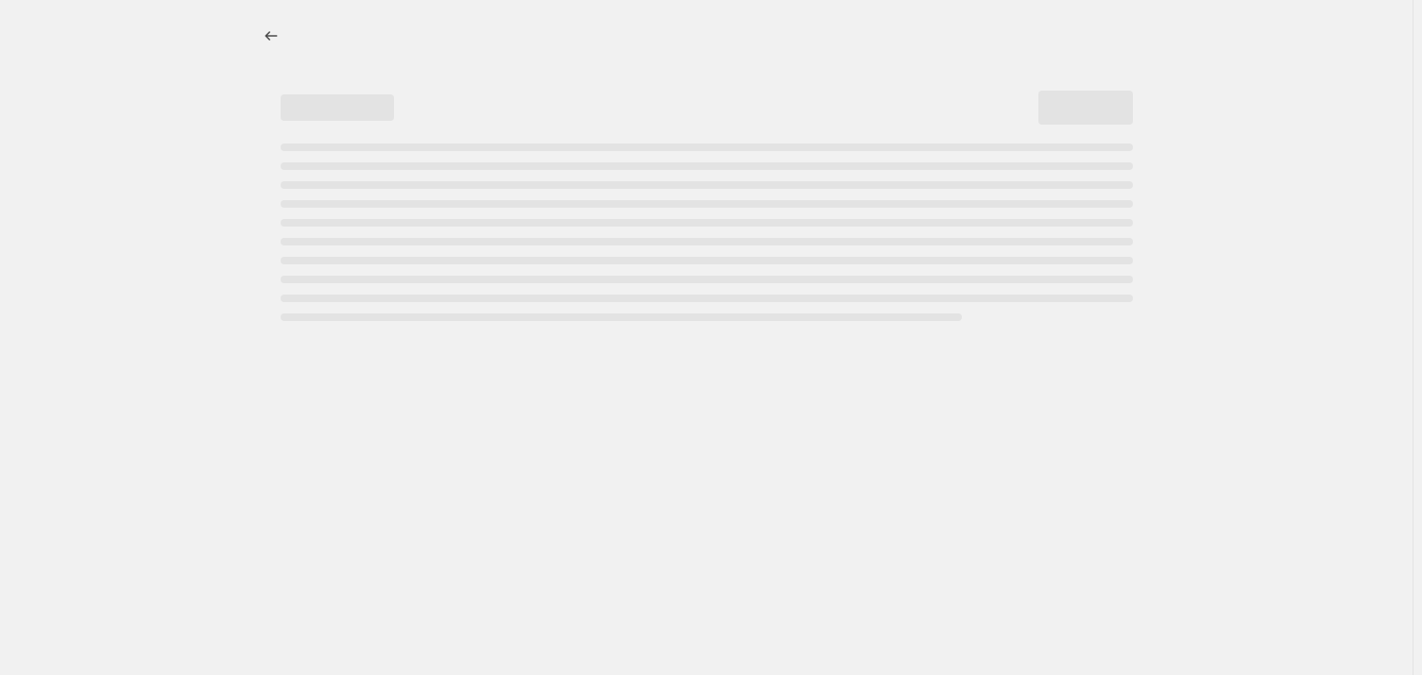
select select "percentage"
select select "vendor"
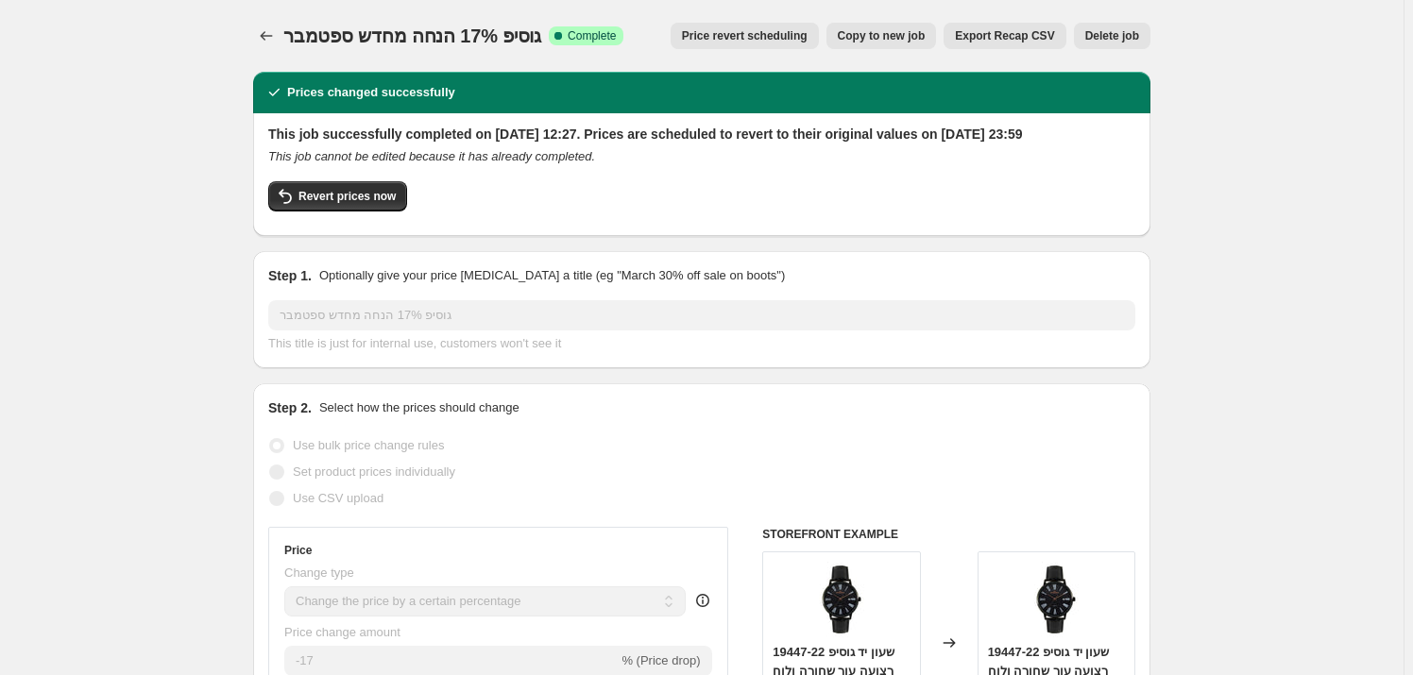
click at [915, 38] on span "Copy to new job" at bounding box center [882, 35] width 88 height 15
select select "percentage"
select select "vendor"
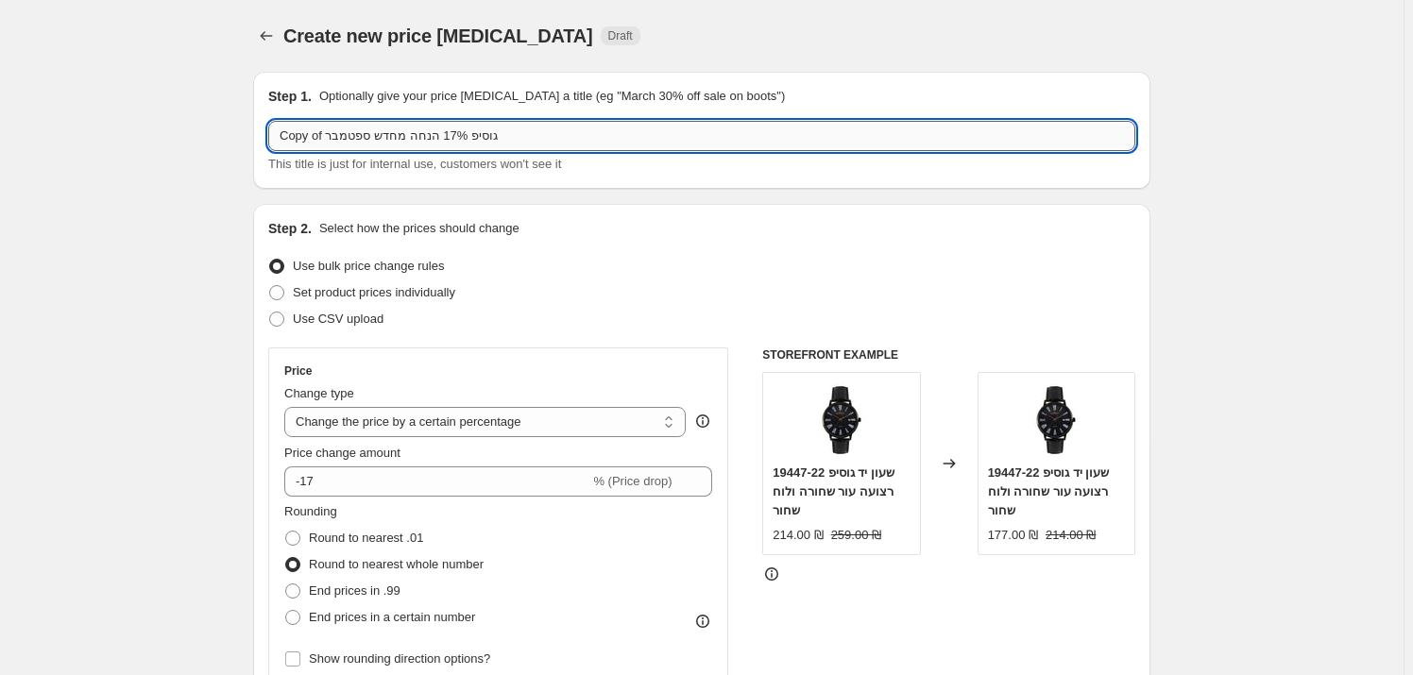
click at [294, 140] on input "Copy of גוסיפ 17% הנחה מחדש ספטמבר" at bounding box center [701, 136] width 867 height 30
click at [293, 132] on input "of גוסיפ 17% הנחה מחדש ספטמבר" at bounding box center [701, 136] width 867 height 30
click at [286, 132] on input "o גוסיפ 17% הנחה מחדש ספטמבר" at bounding box center [701, 136] width 867 height 30
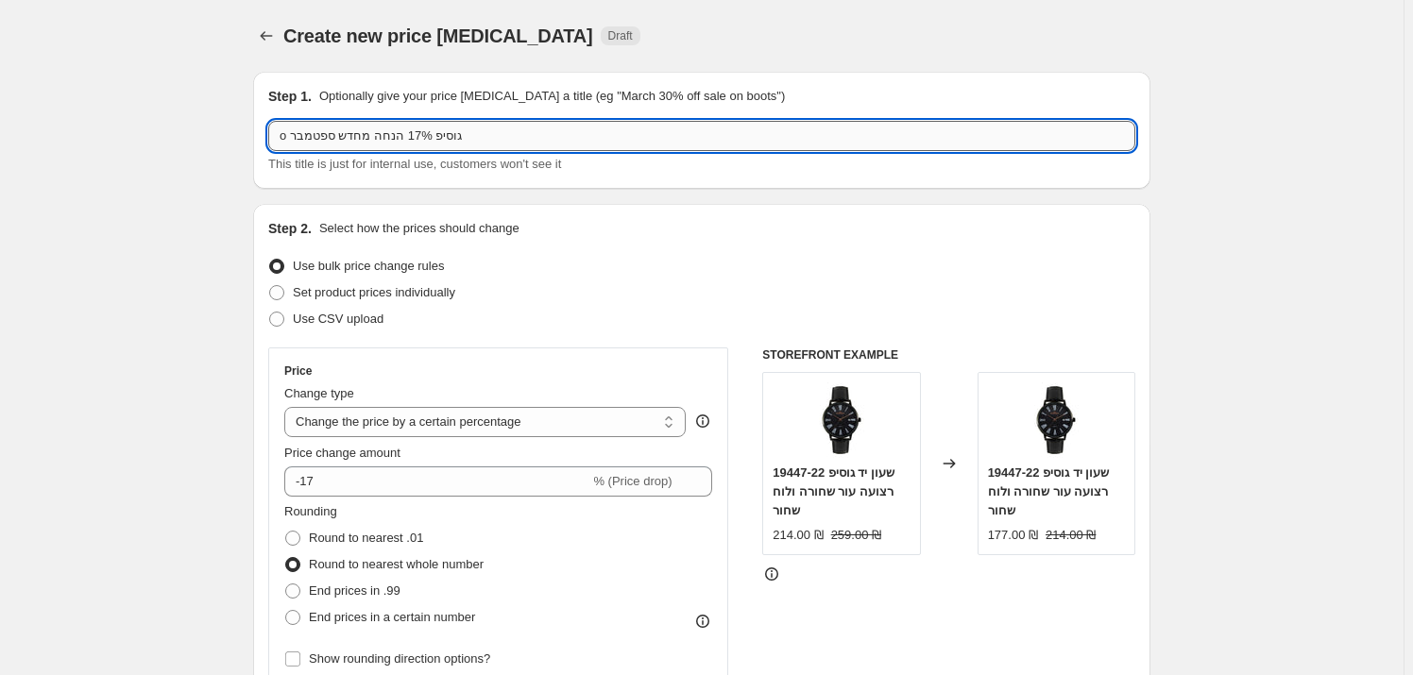
click at [286, 132] on input "o גוסיפ 17% הנחה מחדש ספטמבר" at bounding box center [701, 136] width 867 height 30
click at [435, 136] on input "גוסיפ 17% הנחה מחדש ספטמבר" at bounding box center [701, 136] width 867 height 30
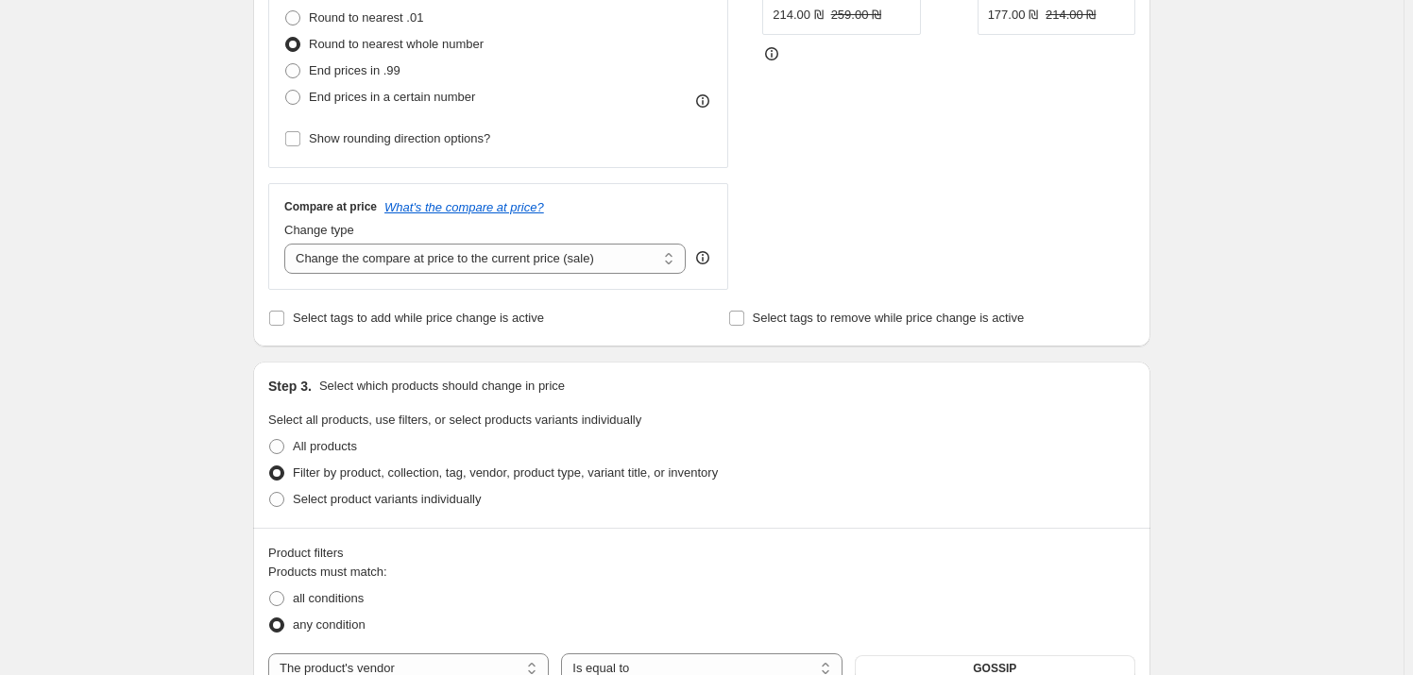
scroll to position [687, 0]
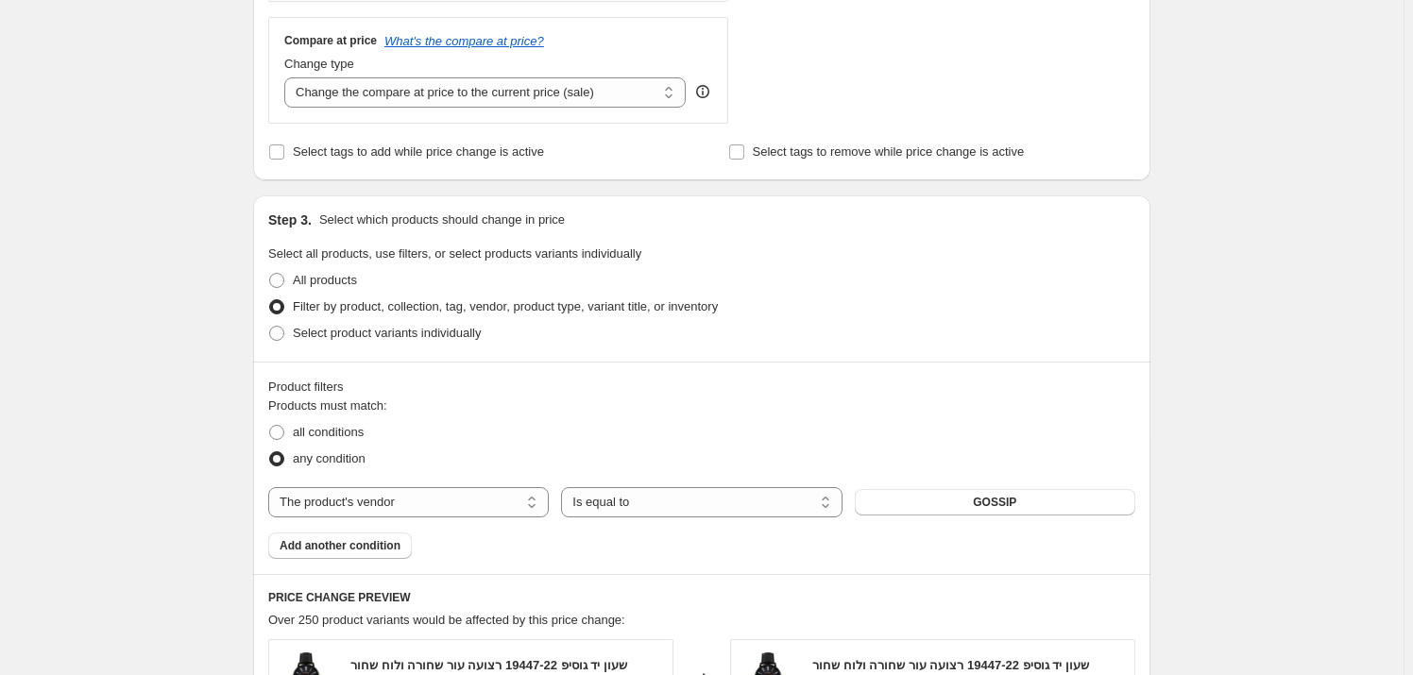
type input "גלרי 17% הנחה מחדש ספטמבר"
click at [999, 516] on div "The product The product's collection The product's tag The product's vendor The…" at bounding box center [701, 502] width 867 height 30
click at [991, 506] on span "GOSSIP" at bounding box center [994, 502] width 43 height 15
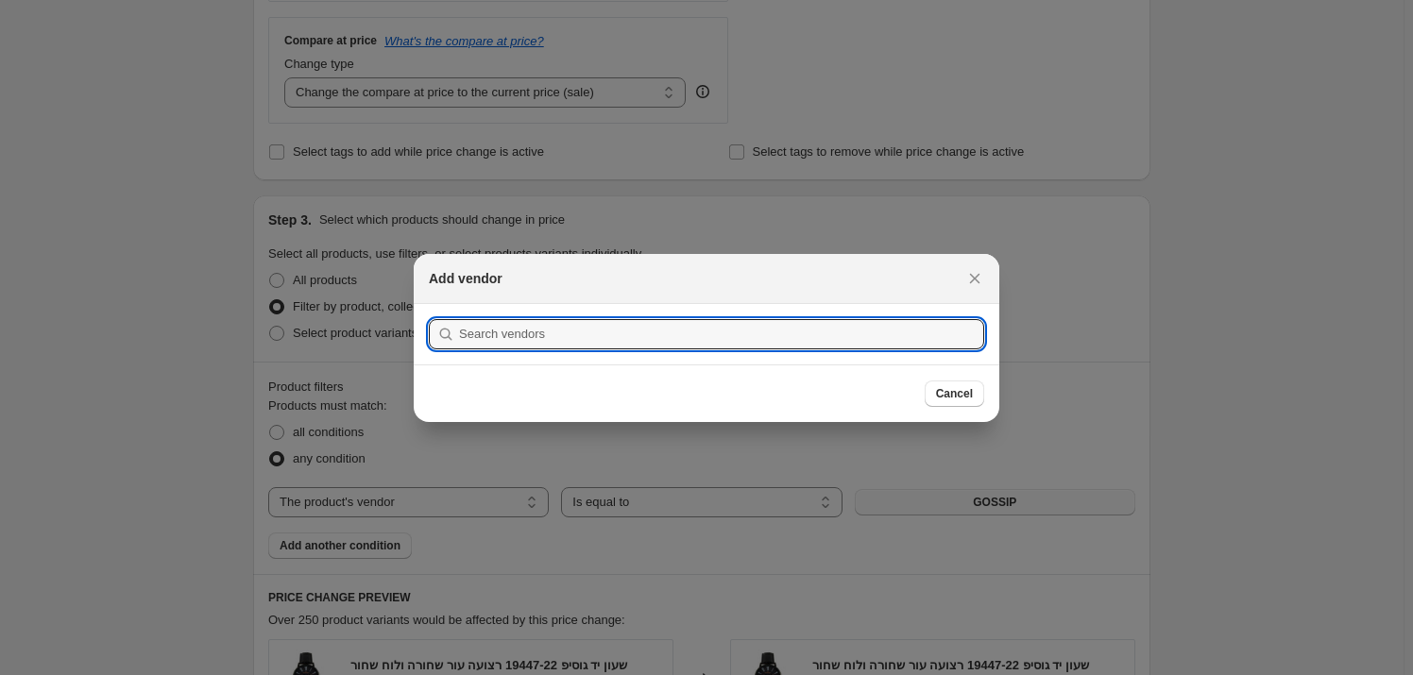
scroll to position [0, 0]
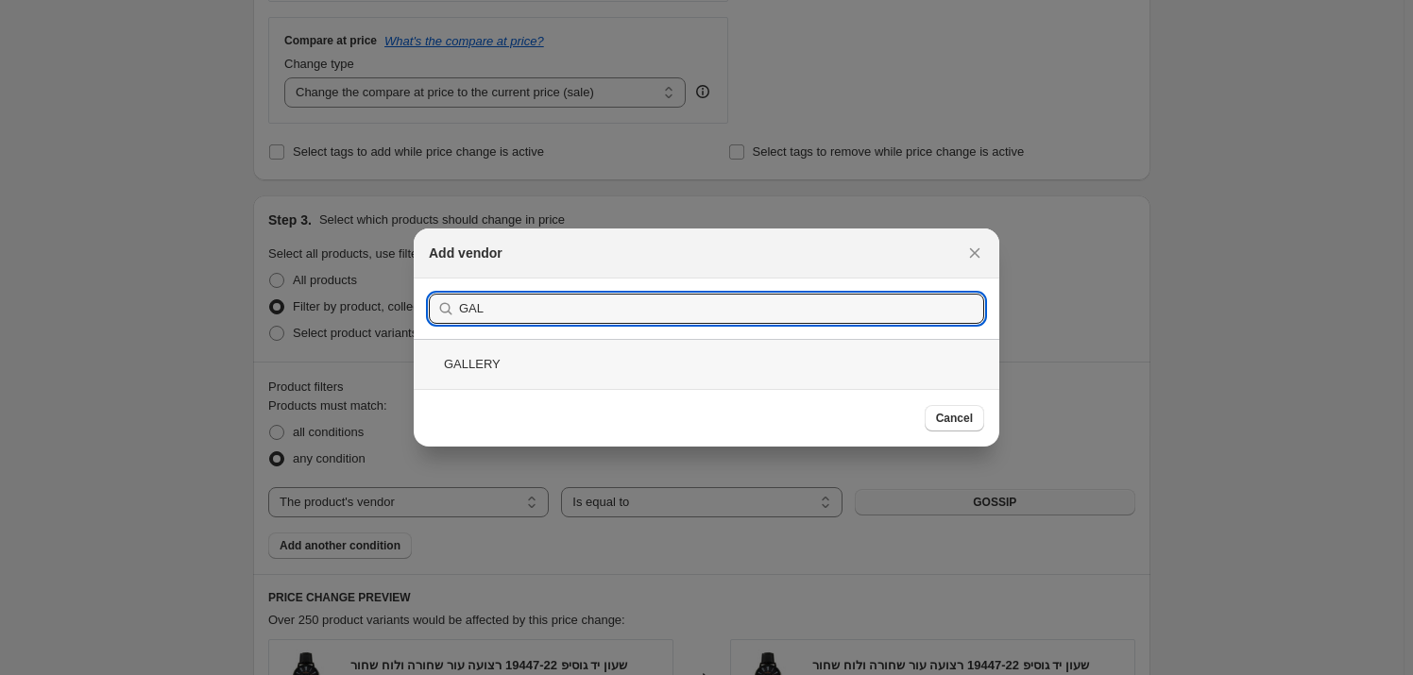
type input "GAL"
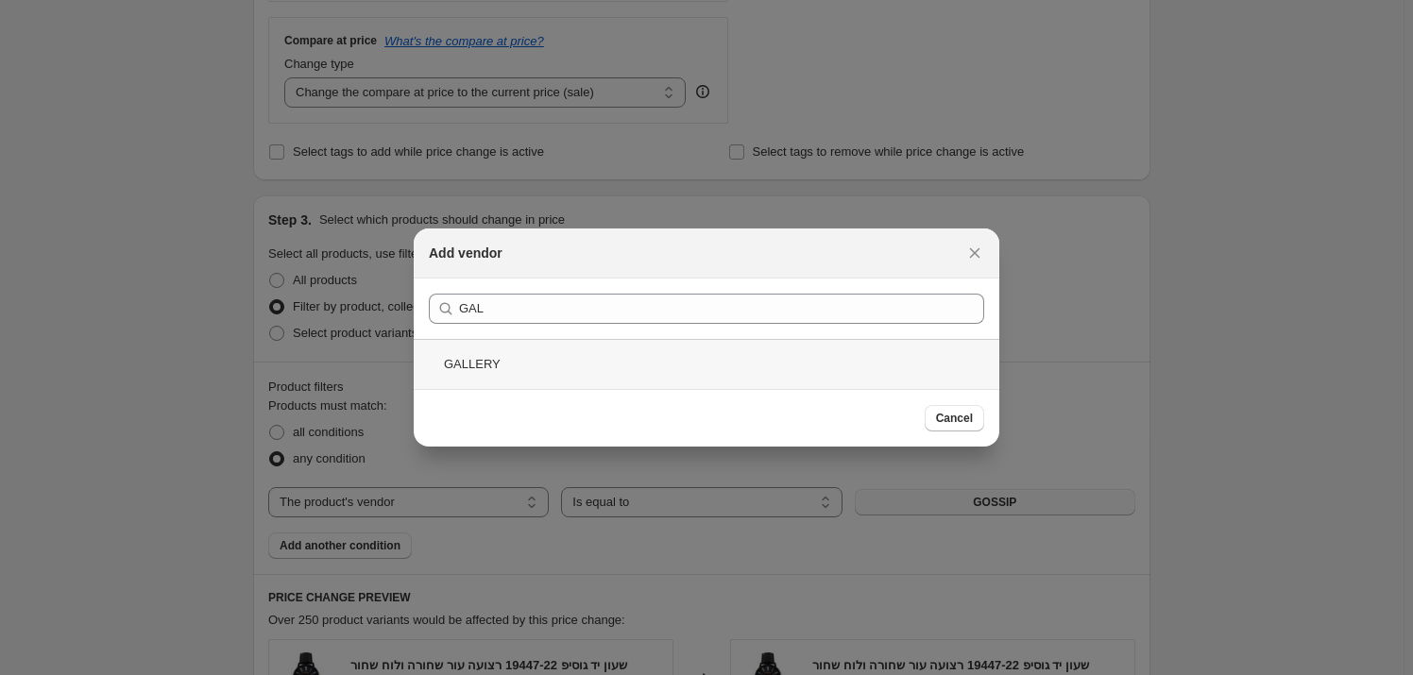
click at [522, 362] on div "GALLERY" at bounding box center [707, 364] width 586 height 50
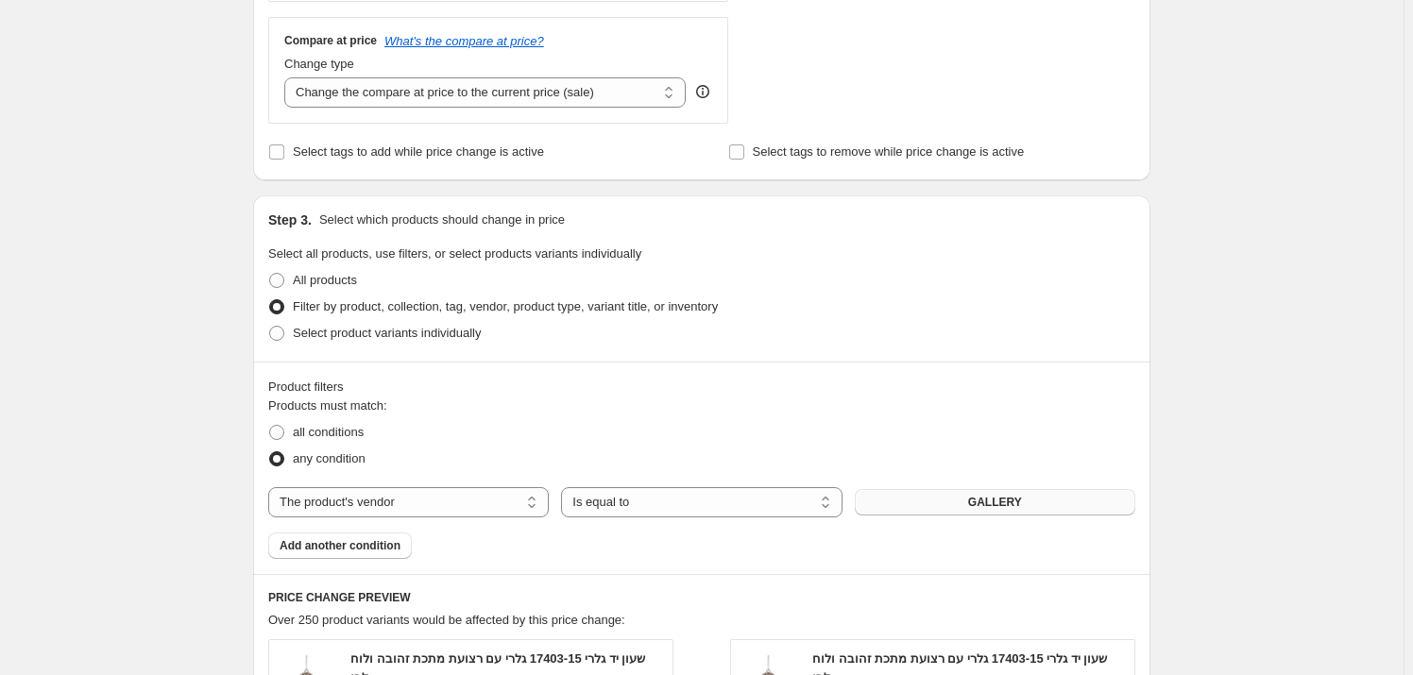
click at [1355, 460] on div "Create new price change job. This page is ready Create new price change job Dra…" at bounding box center [702, 366] width 1404 height 2106
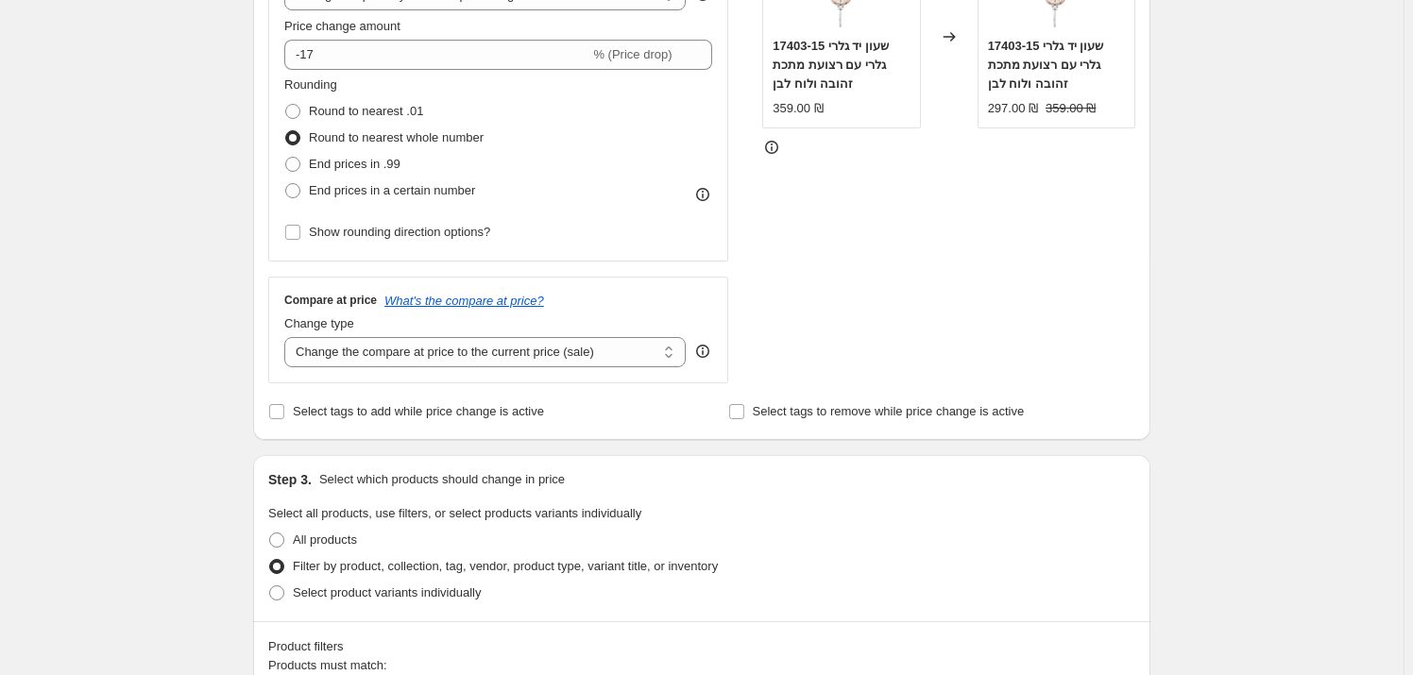
scroll to position [343, 0]
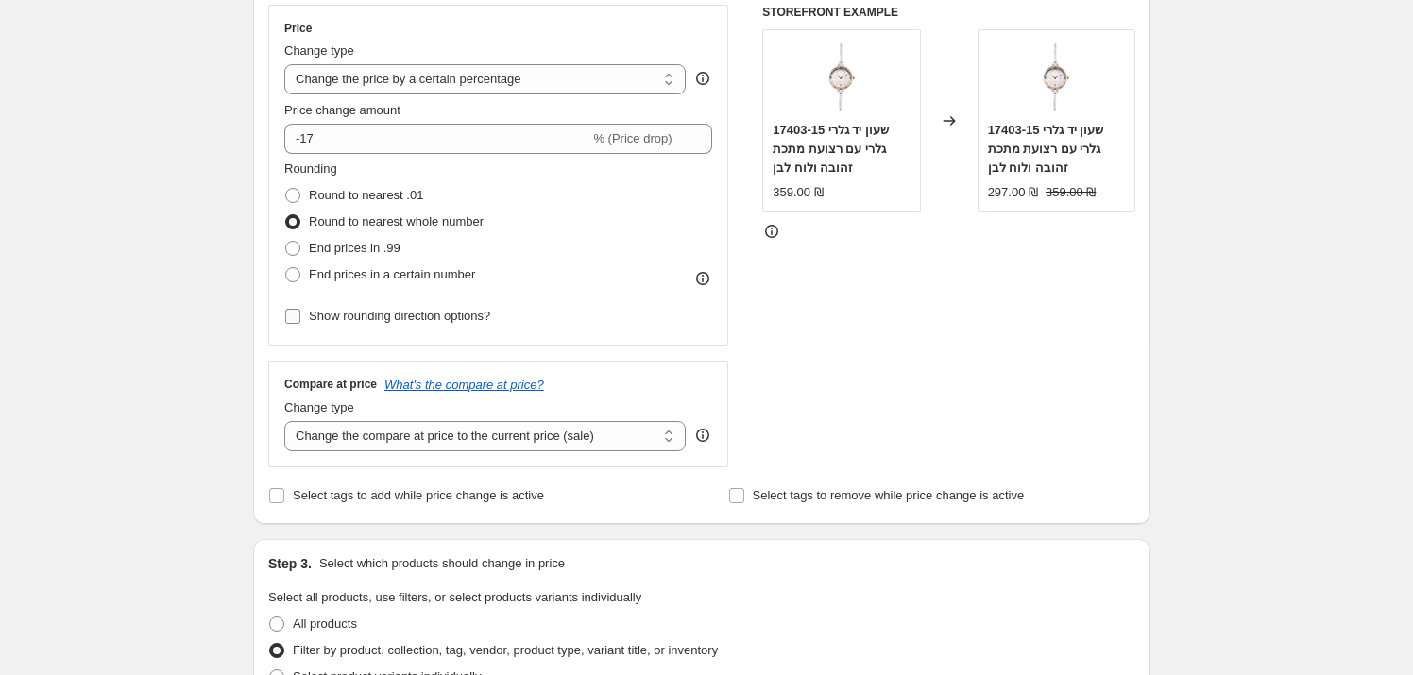
click at [319, 303] on label "Show rounding direction options?" at bounding box center [387, 316] width 206 height 26
click at [300, 309] on input "Show rounding direction options?" at bounding box center [292, 316] width 15 height 15
checkbox input "true"
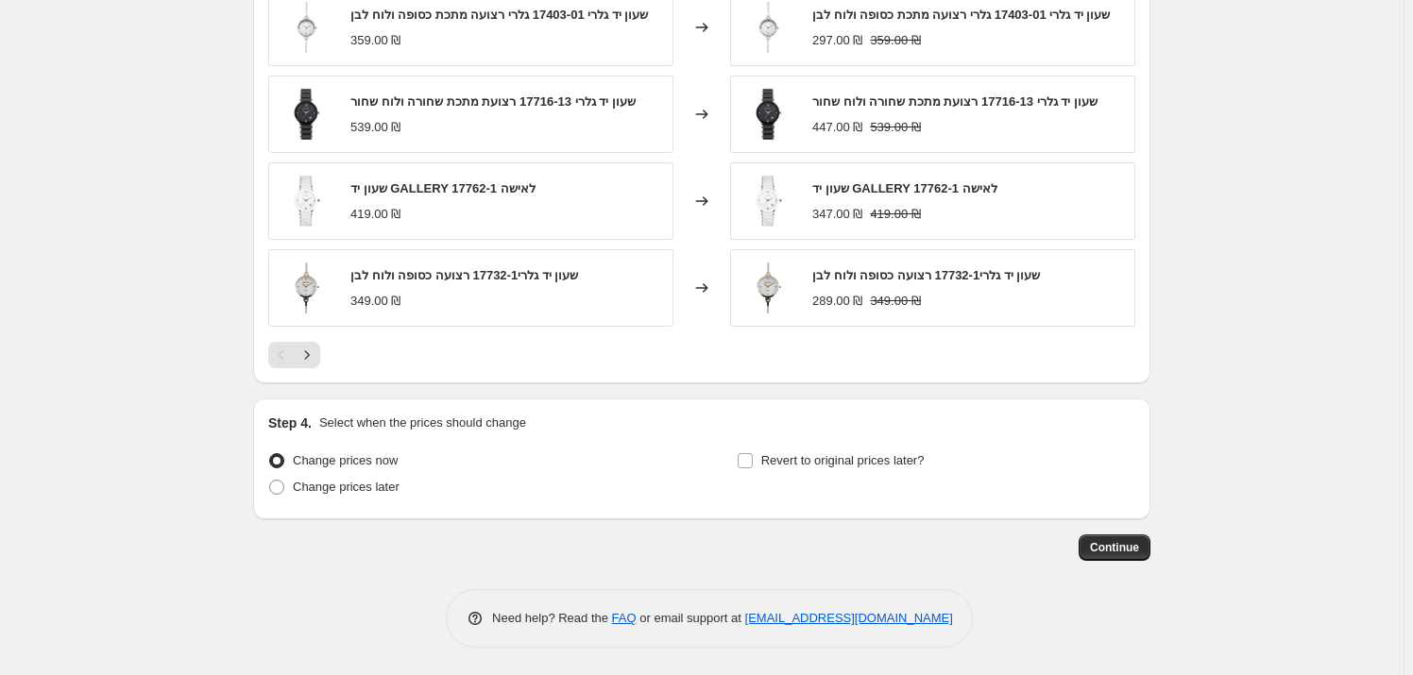
scroll to position [1553, 0]
click at [766, 452] on span "Revert to original prices later?" at bounding box center [842, 459] width 163 height 14
click at [753, 452] on input "Revert to original prices later?" at bounding box center [745, 459] width 15 height 15
checkbox input "true"
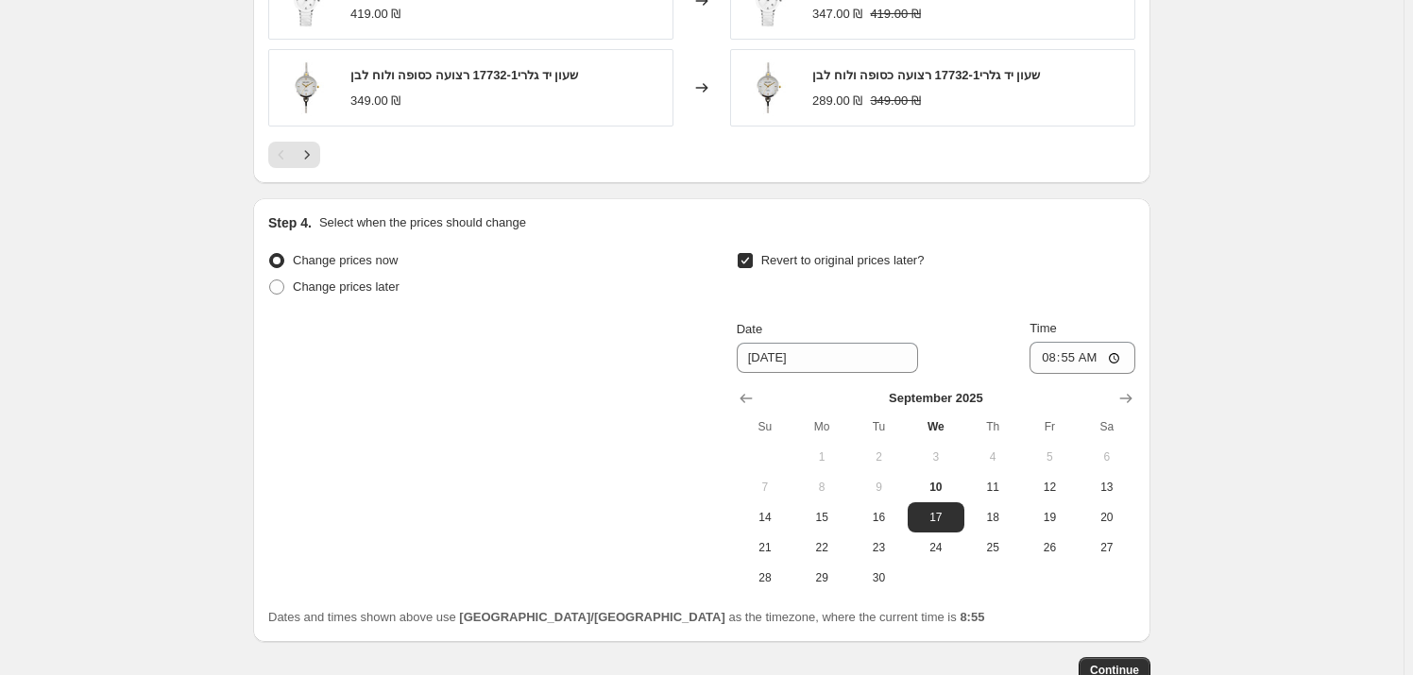
scroll to position [1876, 0]
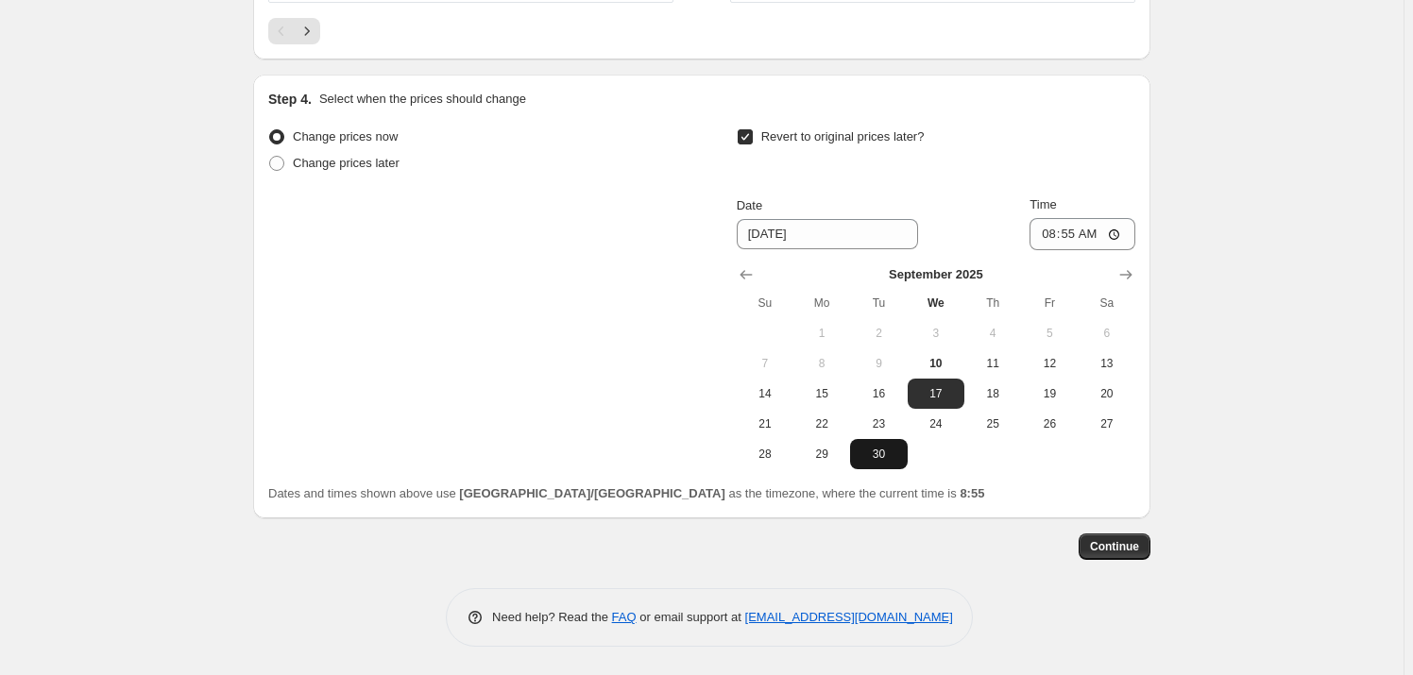
click at [872, 461] on span "30" at bounding box center [879, 454] width 42 height 15
type input "9/30/2025"
click at [1100, 238] on input "08:55" at bounding box center [1083, 234] width 106 height 32
type input "23:59"
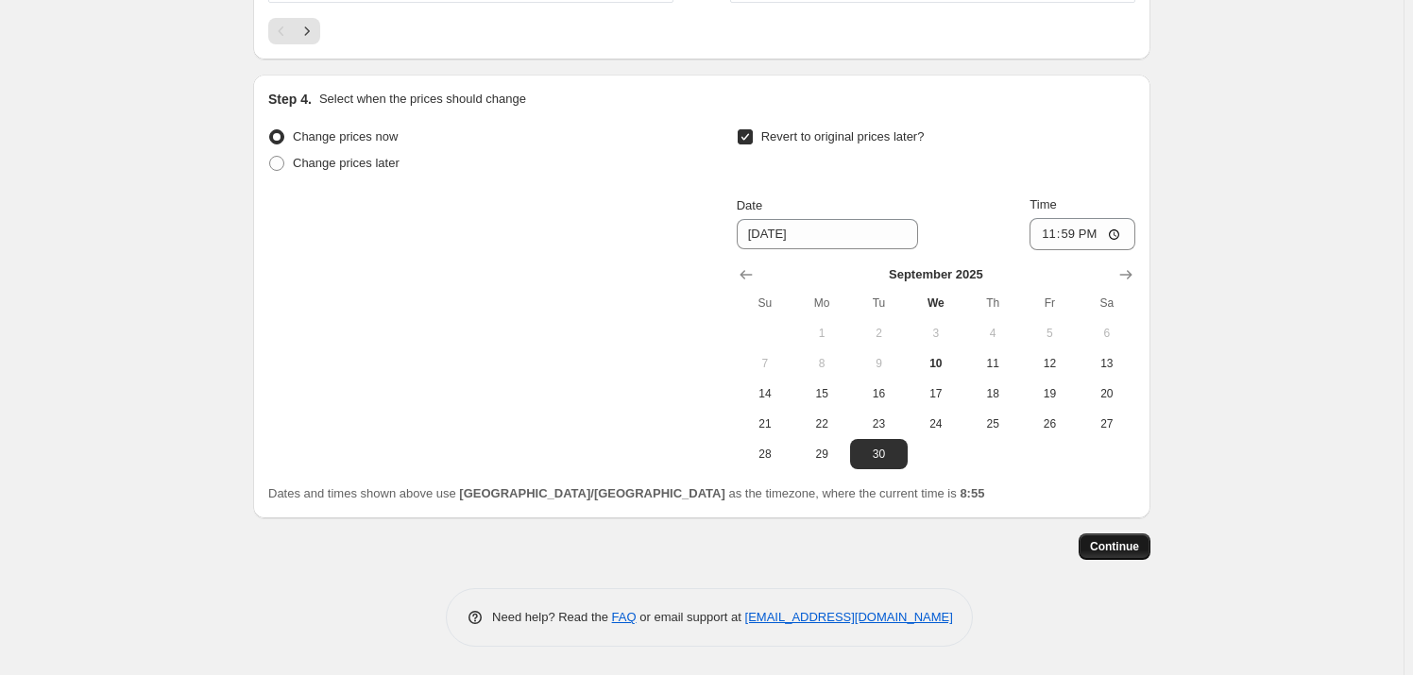
click at [1131, 538] on button "Continue" at bounding box center [1115, 547] width 72 height 26
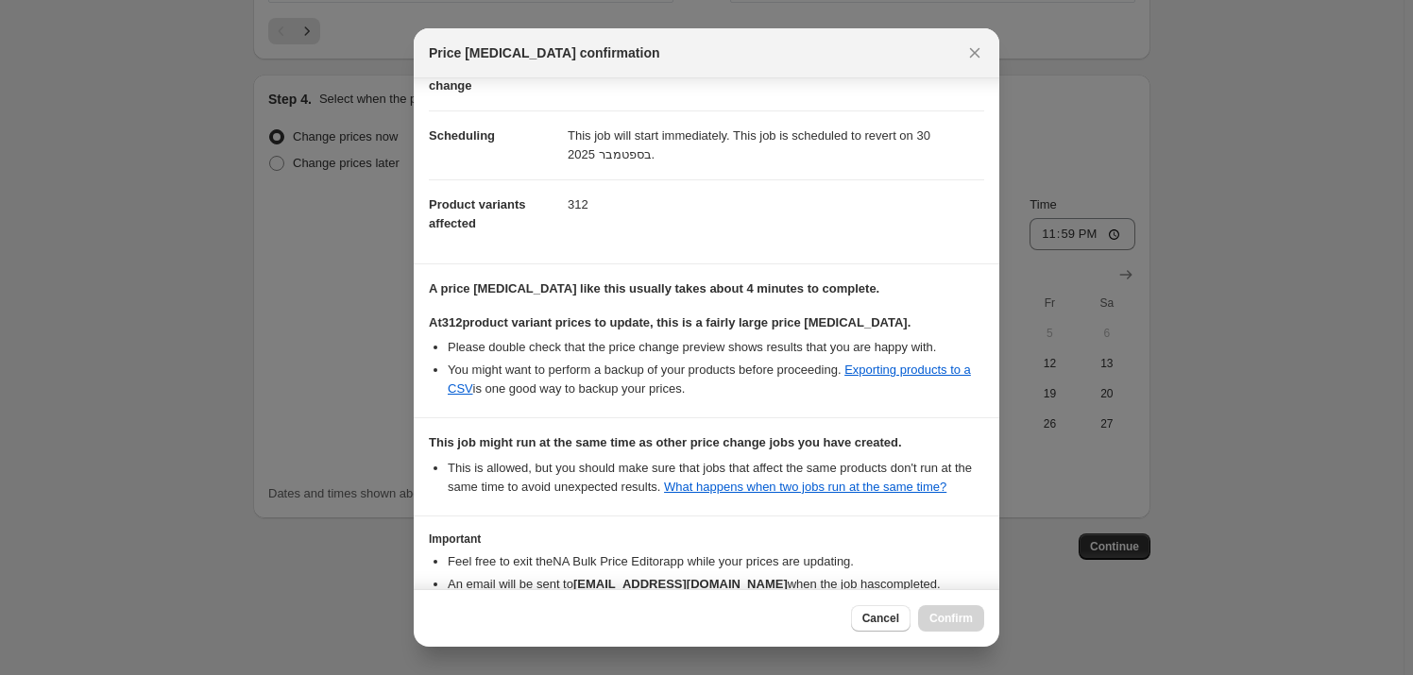
scroll to position [241, 0]
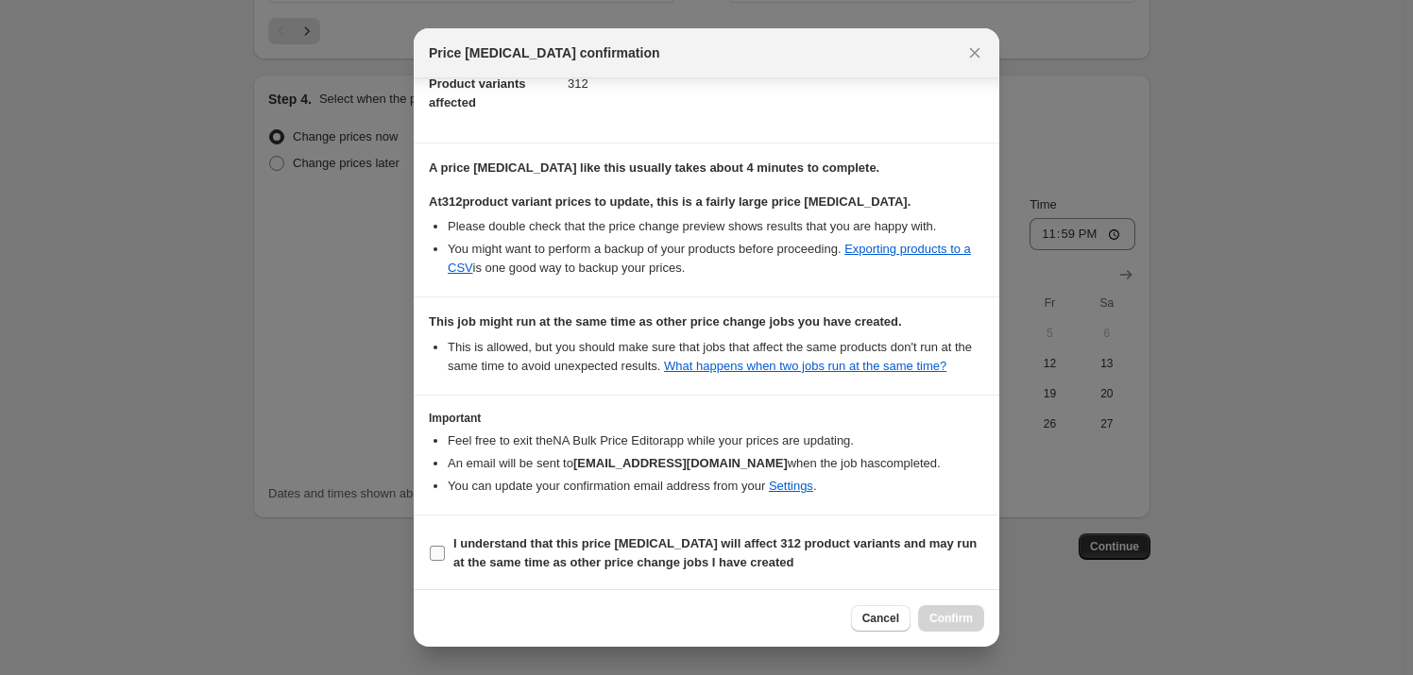
click at [564, 557] on b "I understand that this price change job will affect 312 product variants and ma…" at bounding box center [714, 553] width 523 height 33
click at [445, 557] on input "I understand that this price change job will affect 312 product variants and ma…" at bounding box center [437, 553] width 15 height 15
checkbox input "true"
drag, startPoint x: 992, startPoint y: 614, endPoint x: 976, endPoint y: 618, distance: 16.5
click at [991, 615] on div "Cancel Confirm" at bounding box center [707, 618] width 586 height 58
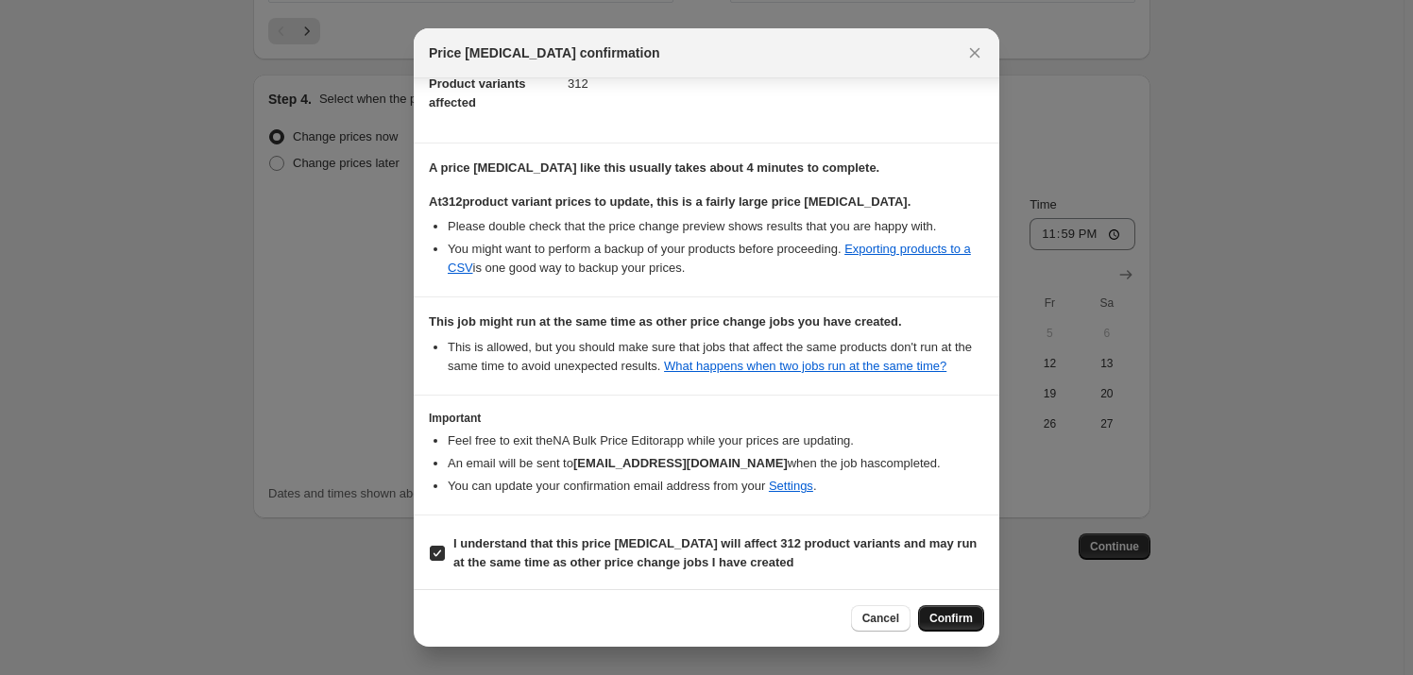
click at [976, 618] on button "Confirm" at bounding box center [951, 618] width 66 height 26
